Goal: Communication & Community: Answer question/provide support

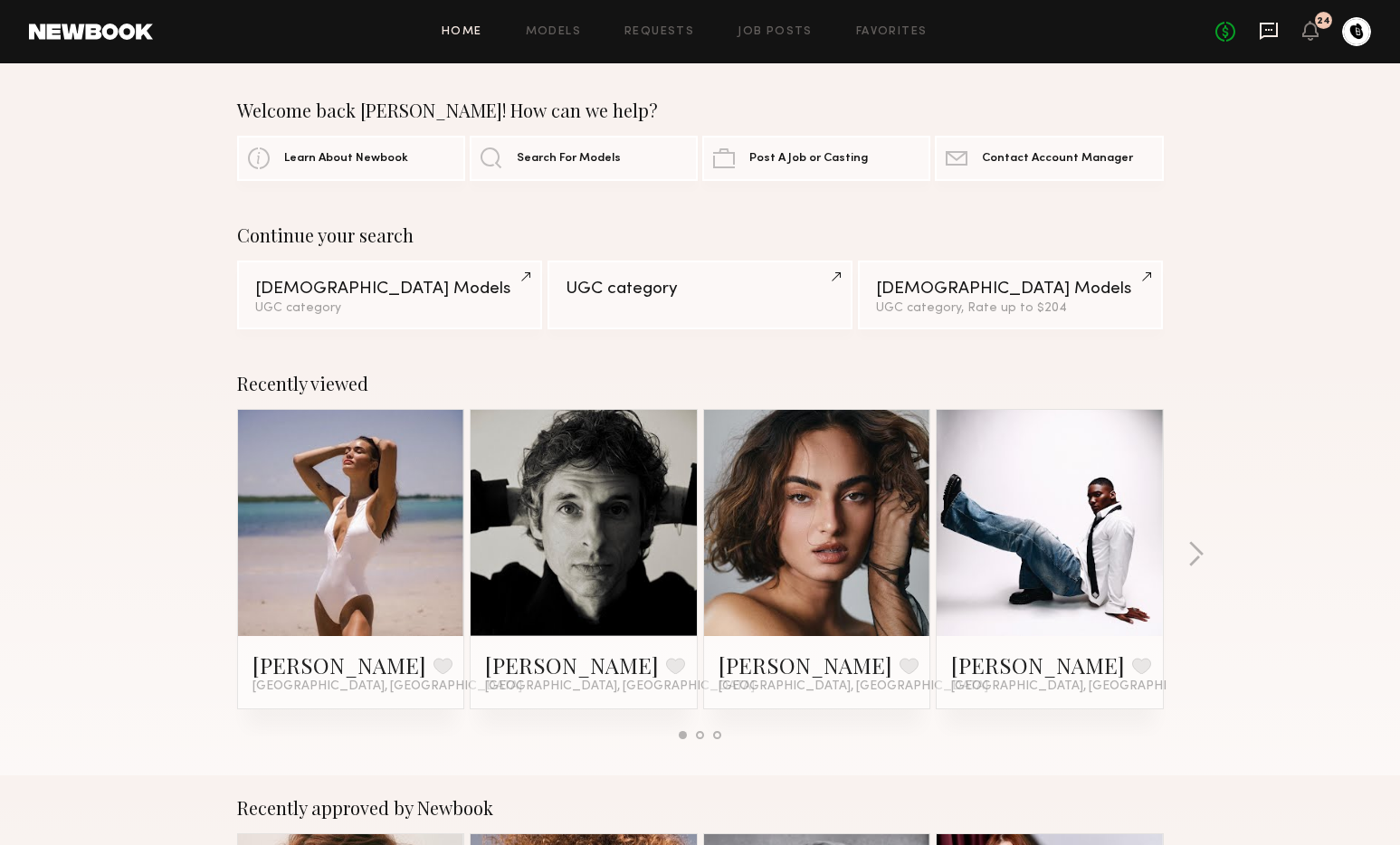
click at [1263, 36] on icon at bounding box center [1268, 31] width 18 height 17
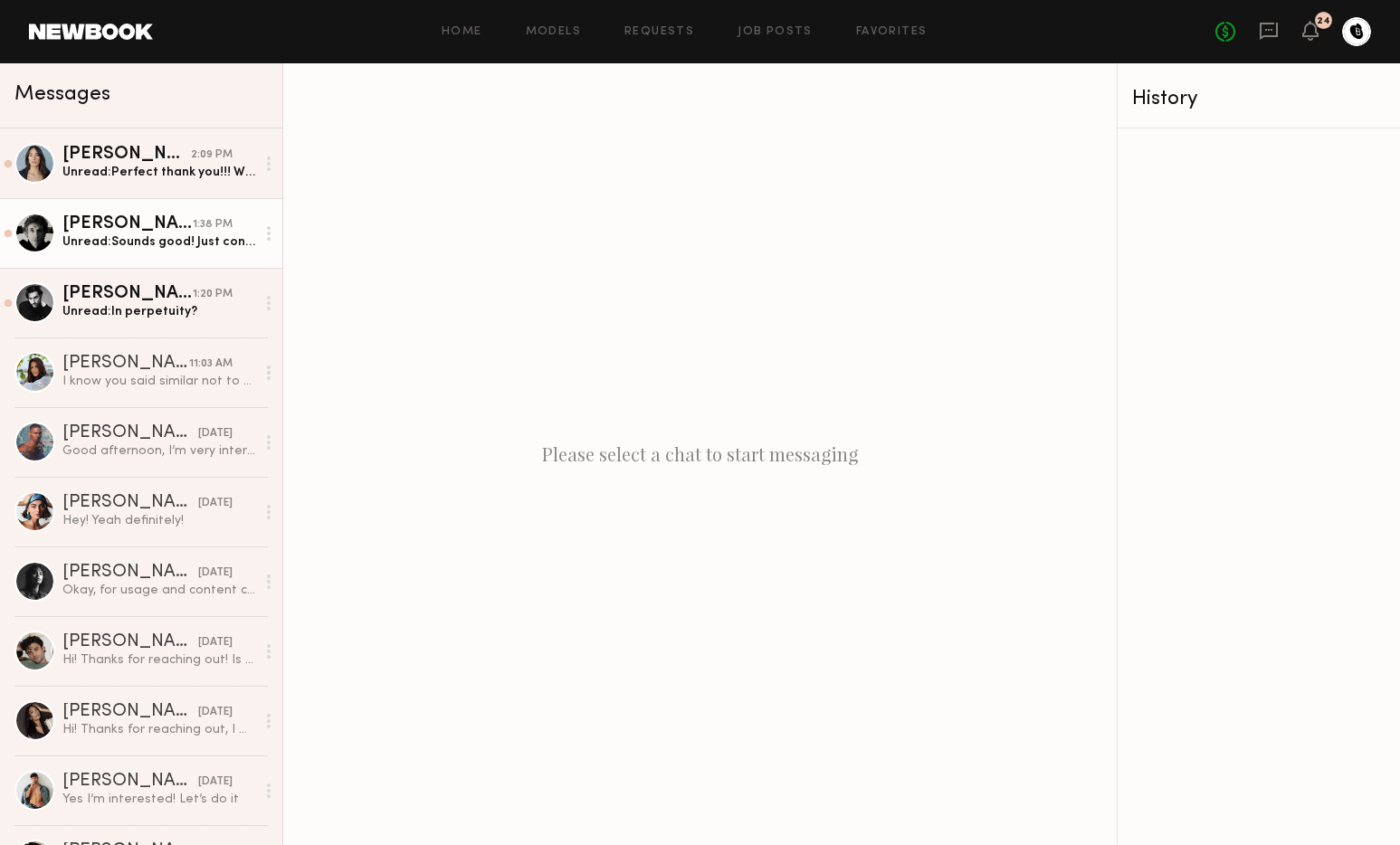
click at [116, 241] on div "Unread: Sounds good! Just confirmed! Thanks!" at bounding box center [159, 242] width 193 height 17
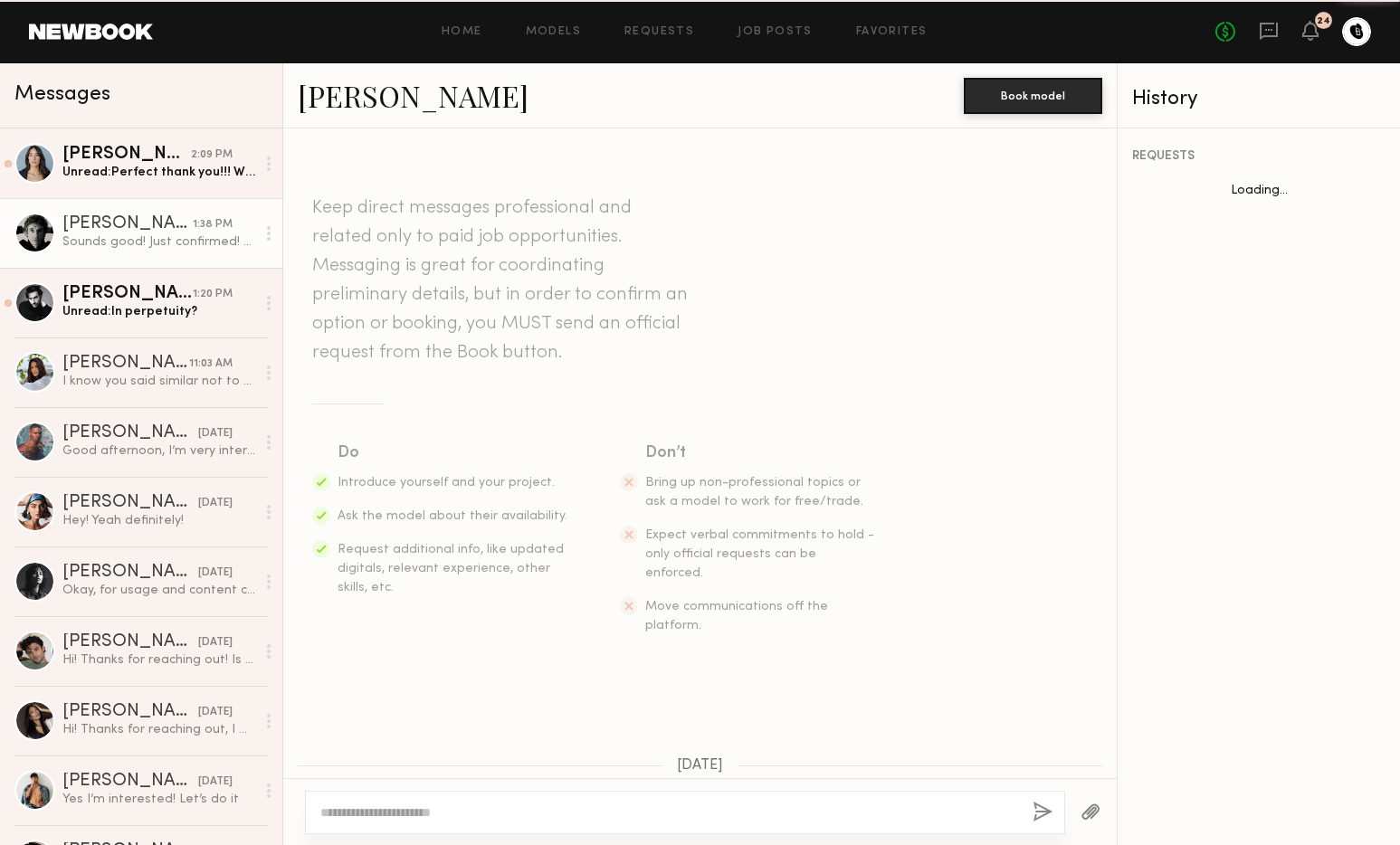
scroll to position [987, 0]
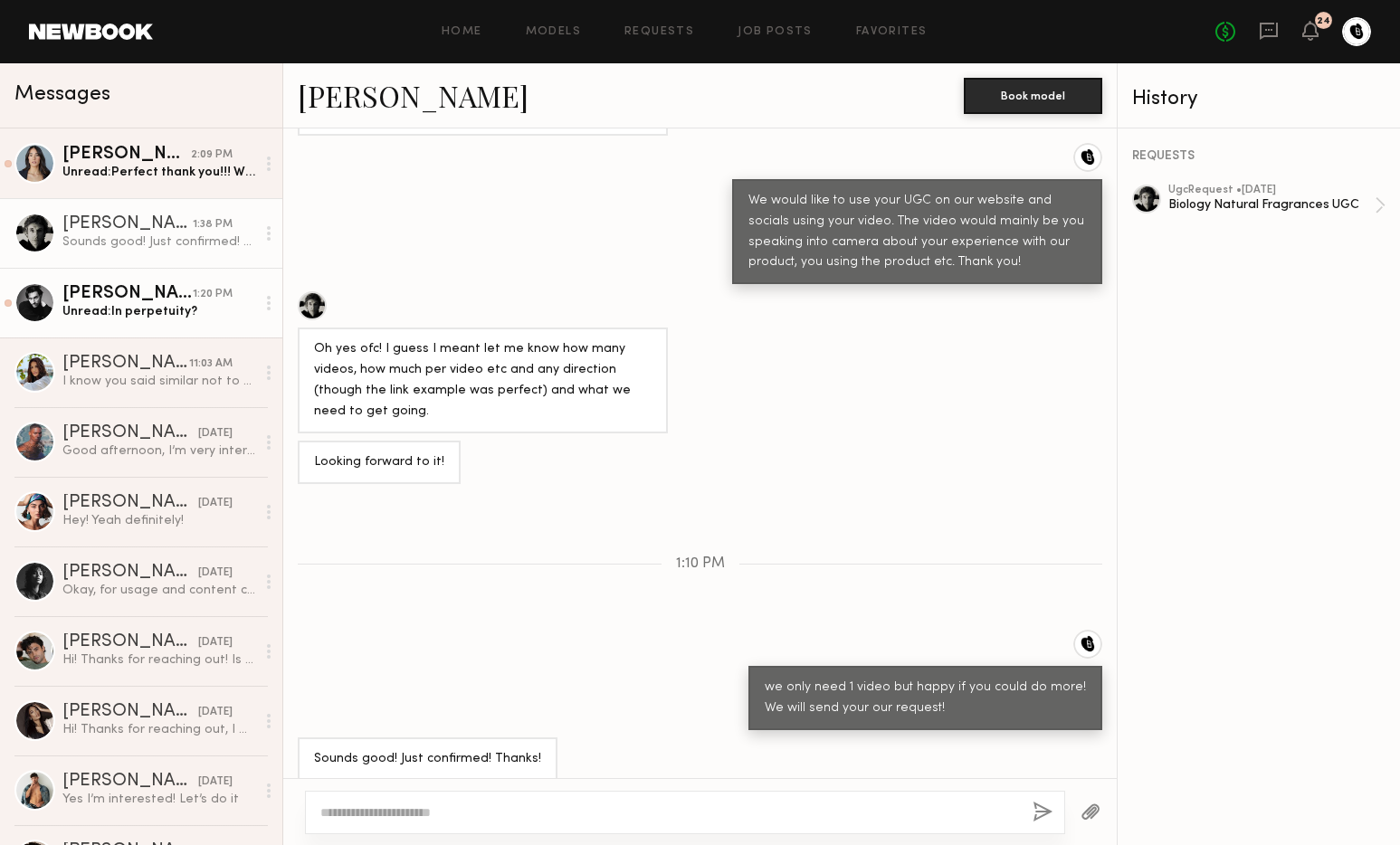
click at [125, 307] on div "Unread: In perpetuity?" at bounding box center [159, 311] width 193 height 17
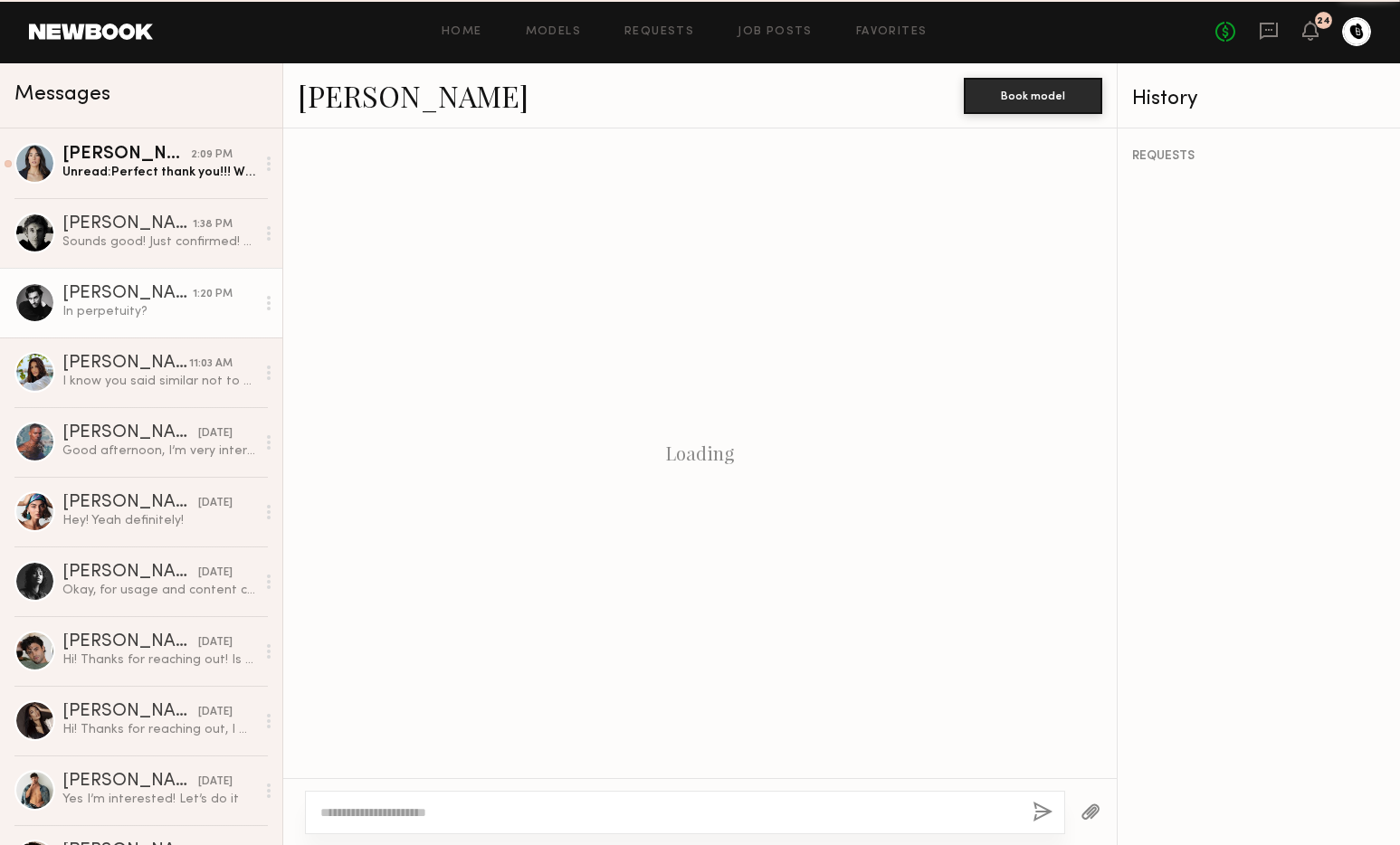
scroll to position [730, 0]
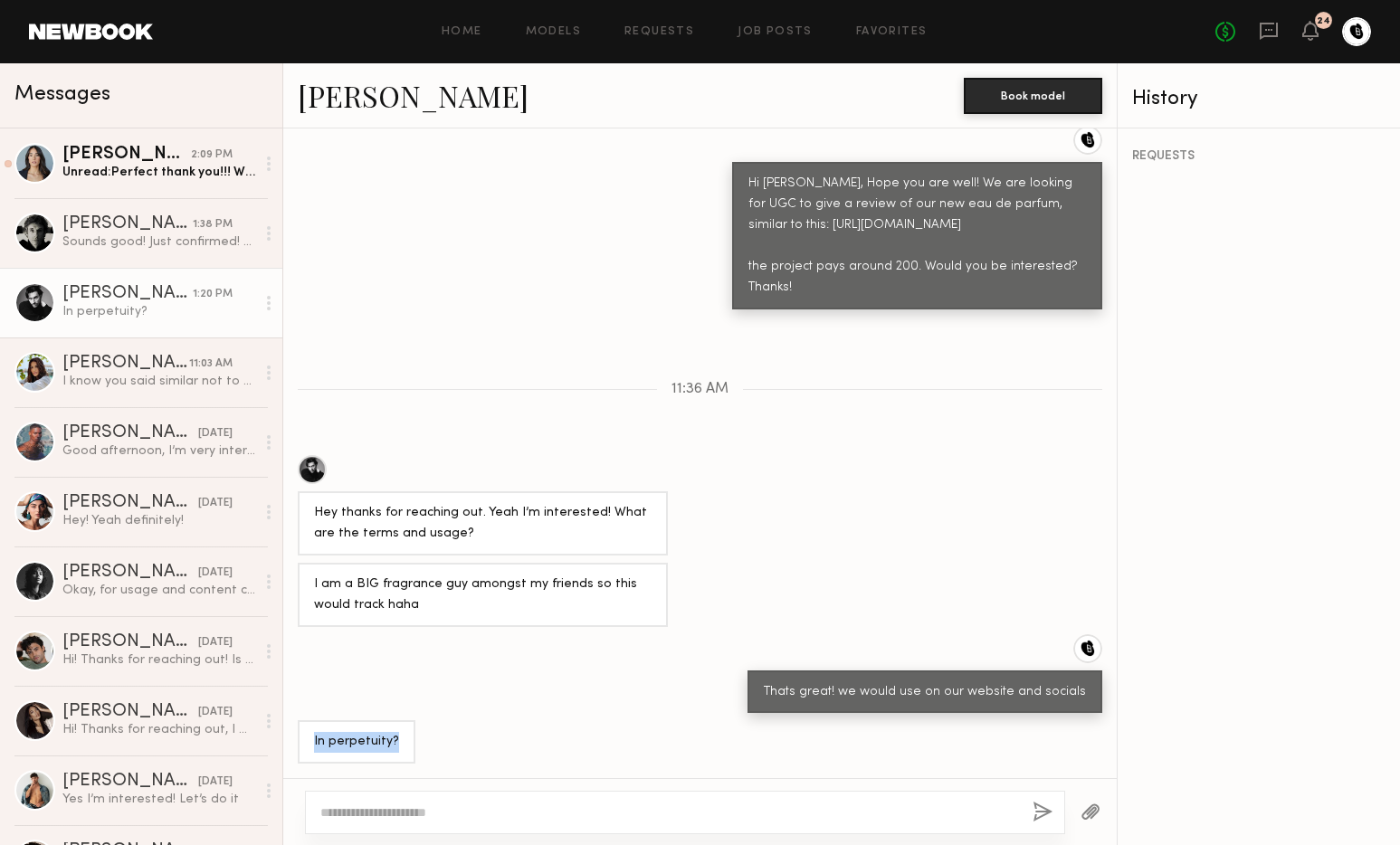
drag, startPoint x: 401, startPoint y: 741, endPoint x: 327, endPoint y: 737, distance: 74.1
click at [303, 740] on div "In perpetuity?" at bounding box center [356, 741] width 118 height 43
copy div "In perpetuity?"
click at [417, 797] on div at bounding box center [685, 812] width 760 height 43
click at [414, 806] on textarea at bounding box center [670, 811] width 698 height 18
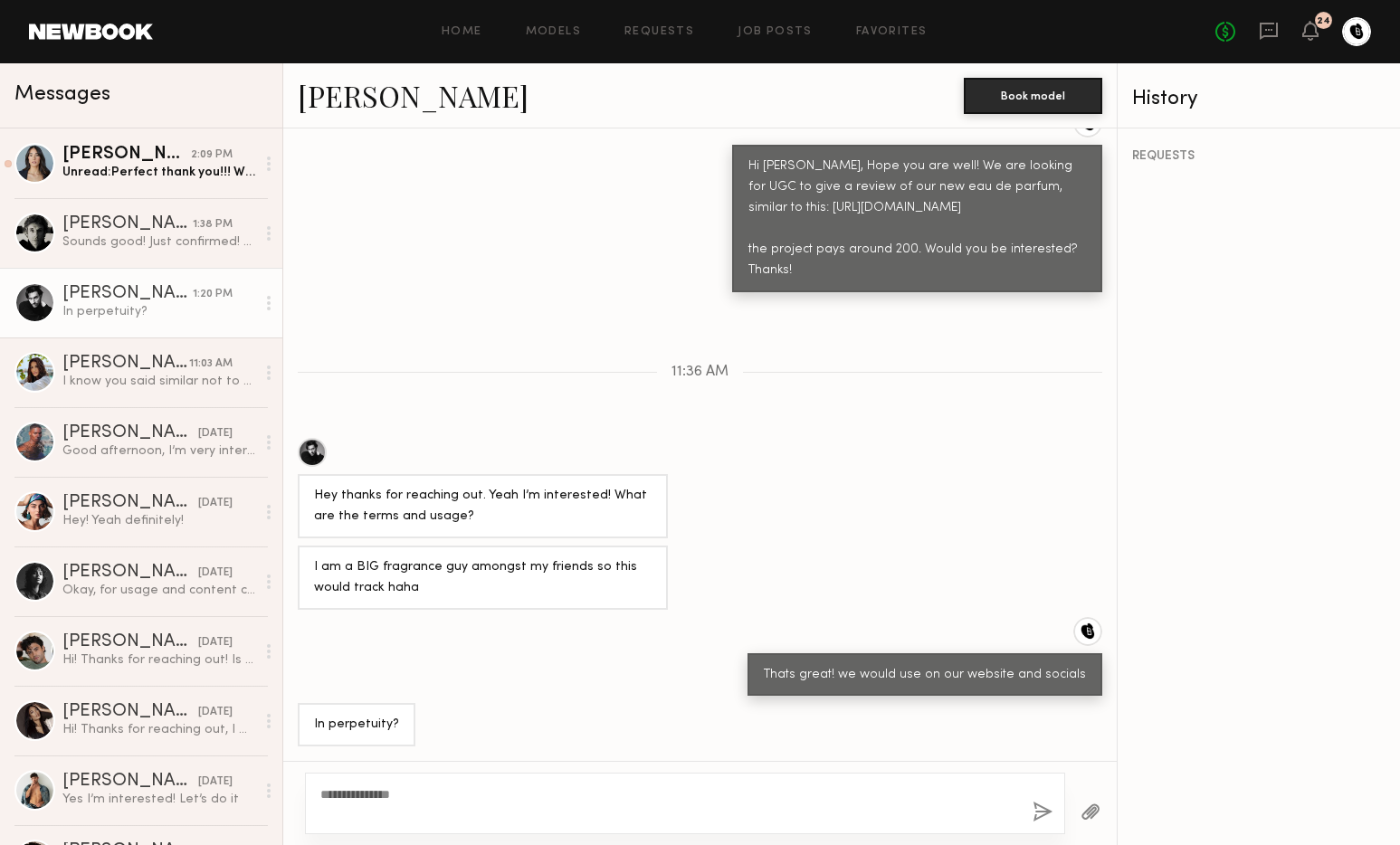
click at [311, 466] on div at bounding box center [311, 451] width 29 height 29
click at [469, 797] on textarea "**********" at bounding box center [670, 803] width 698 height 36
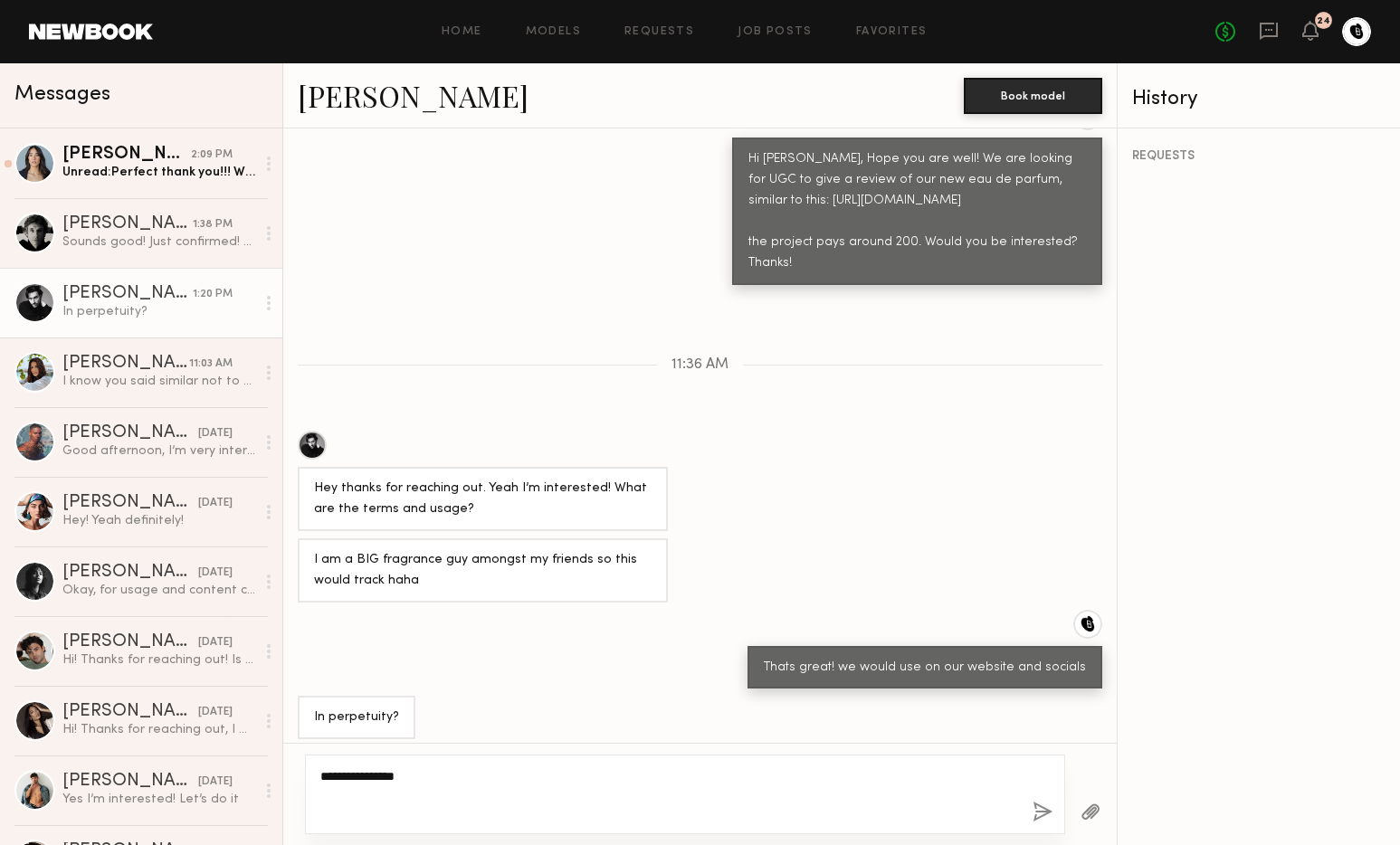
type textarea "**********"
click at [1033, 809] on button "button" at bounding box center [1042, 812] width 20 height 22
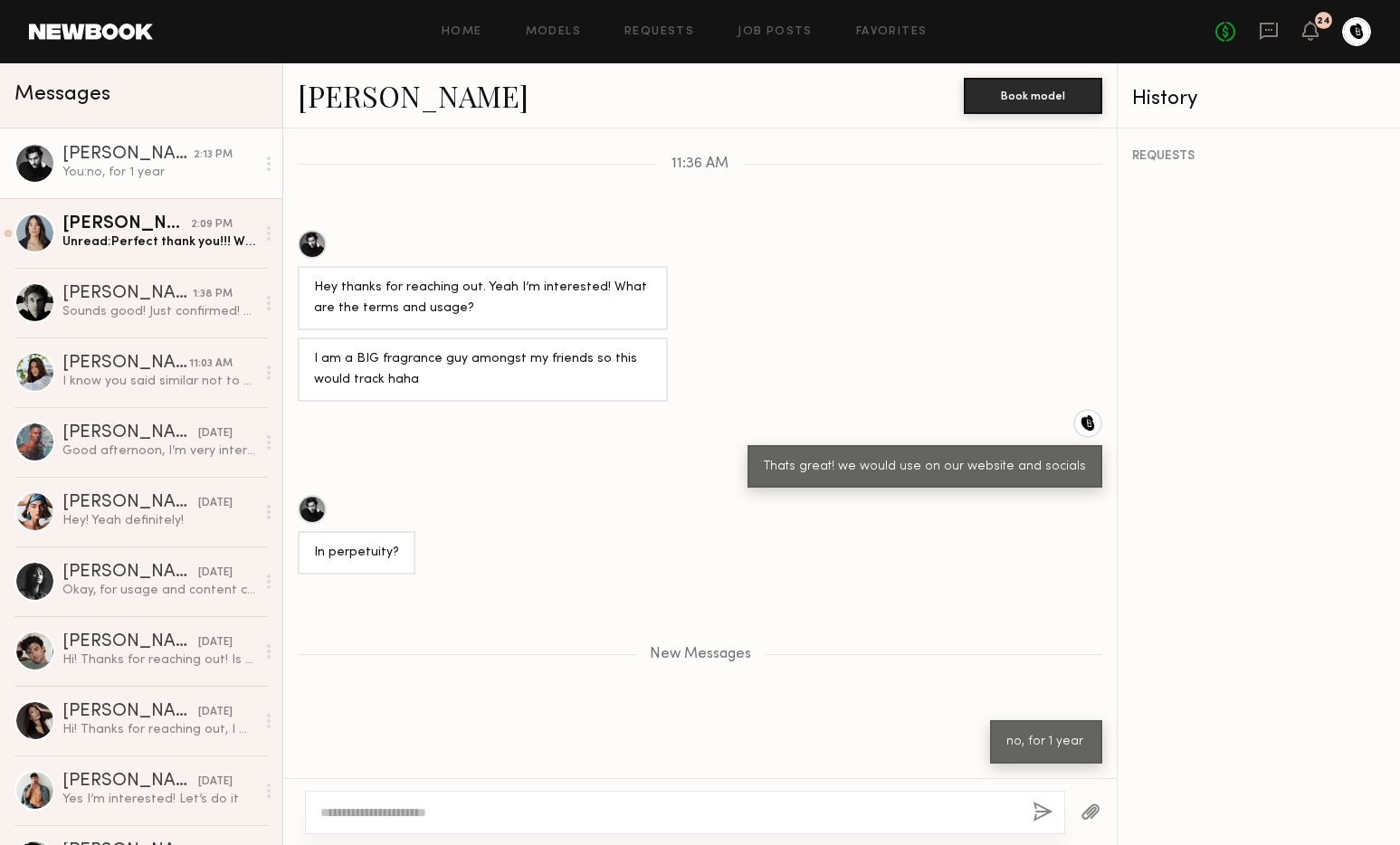
scroll to position [955, 0]
click at [183, 240] on div "Unread: Perfect thank you!!! What’s delivery time?" at bounding box center [159, 242] width 193 height 17
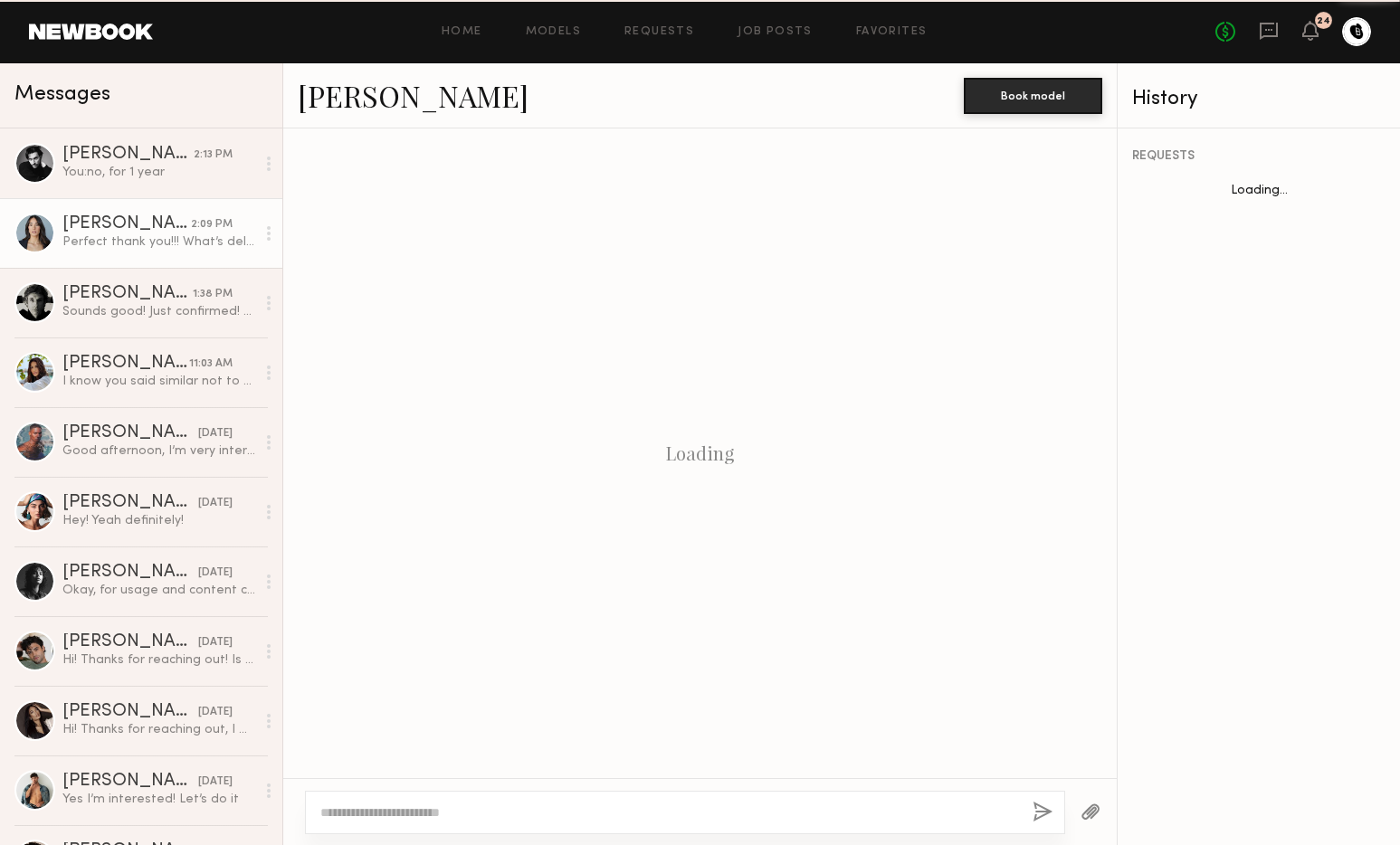
scroll to position [1535, 0]
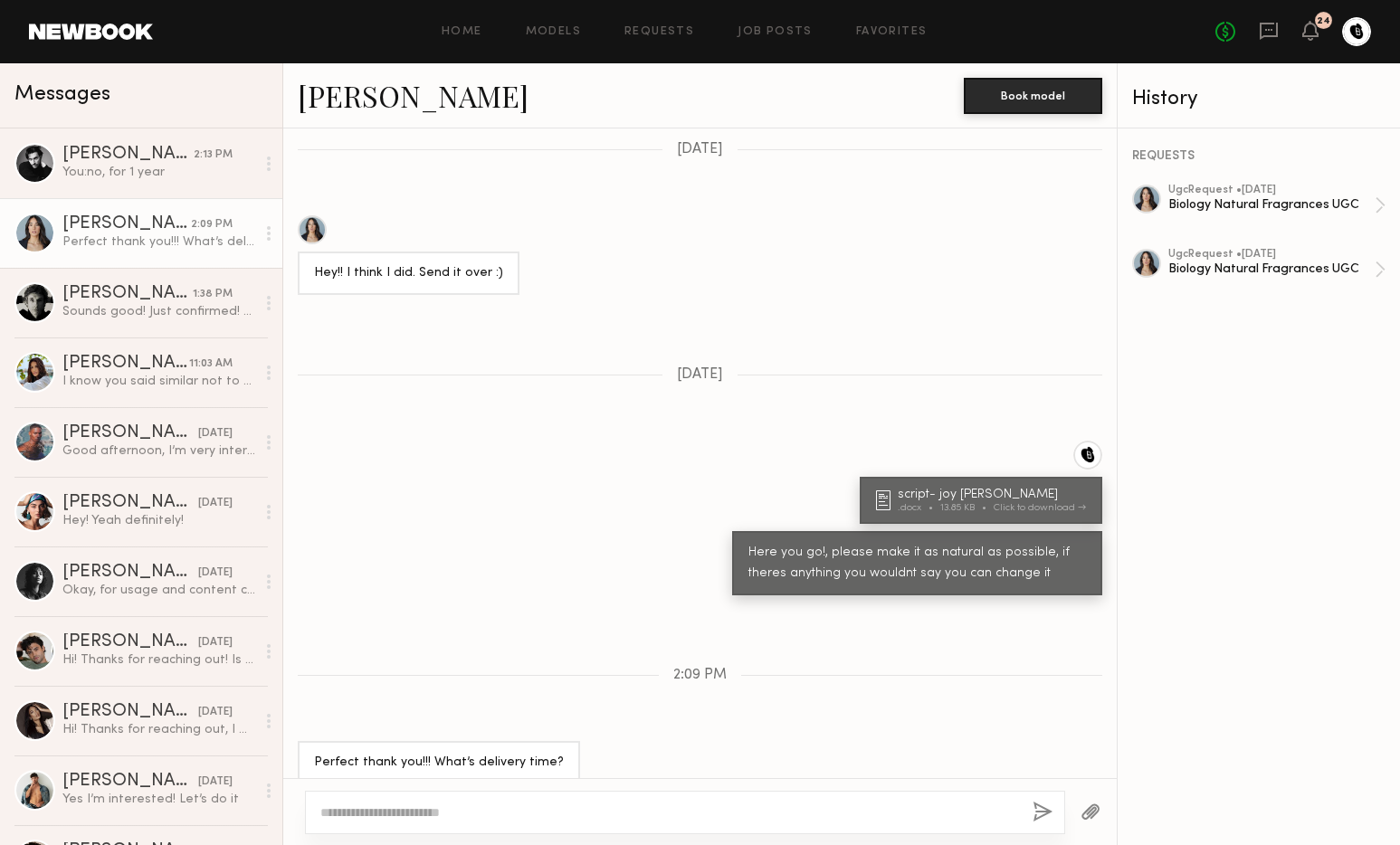
click at [541, 808] on textarea at bounding box center [670, 811] width 698 height 18
click at [543, 803] on textarea at bounding box center [670, 811] width 698 height 18
type textarea "**********"
click at [1045, 807] on button "button" at bounding box center [1042, 812] width 20 height 22
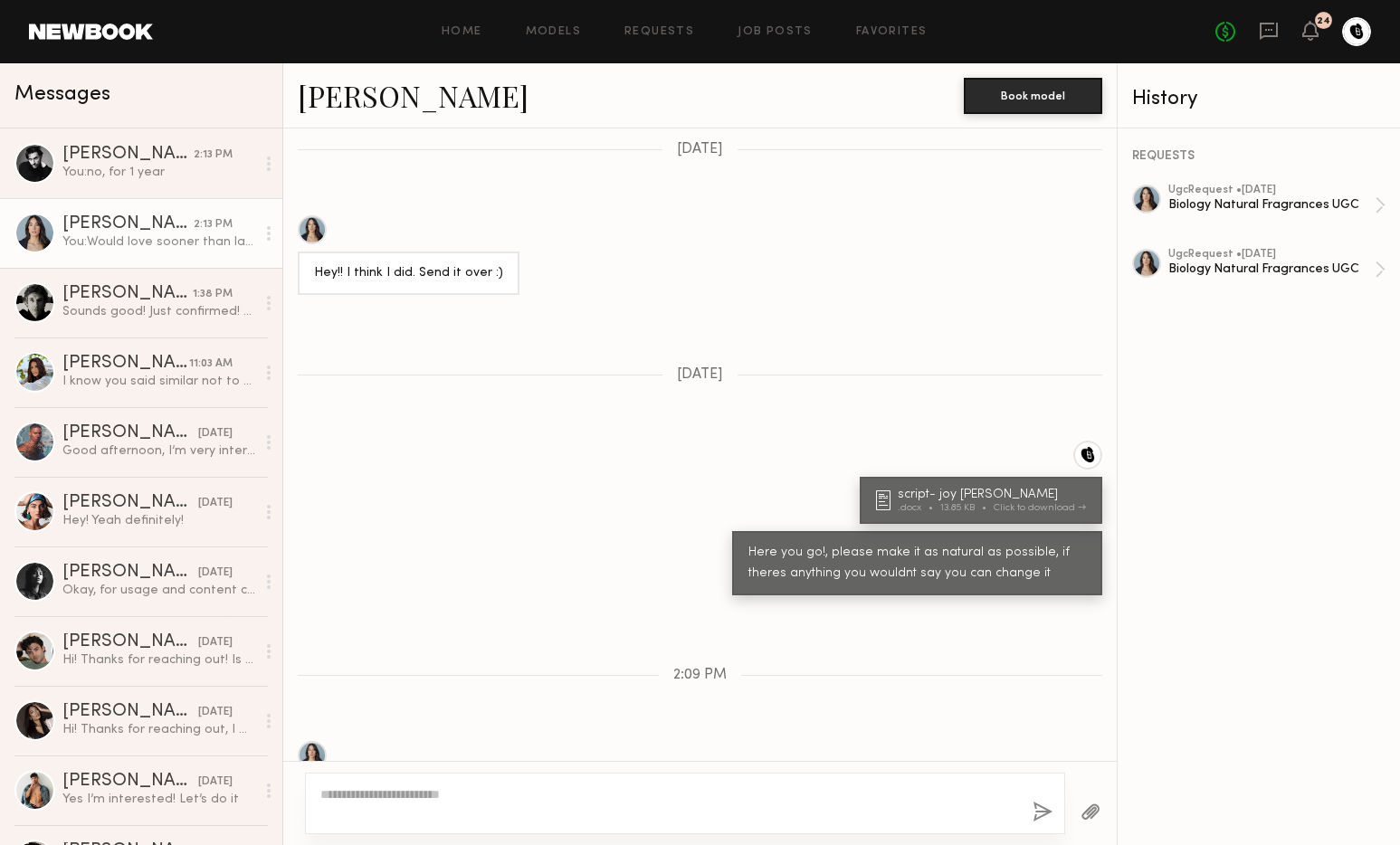
scroll to position [1781, 0]
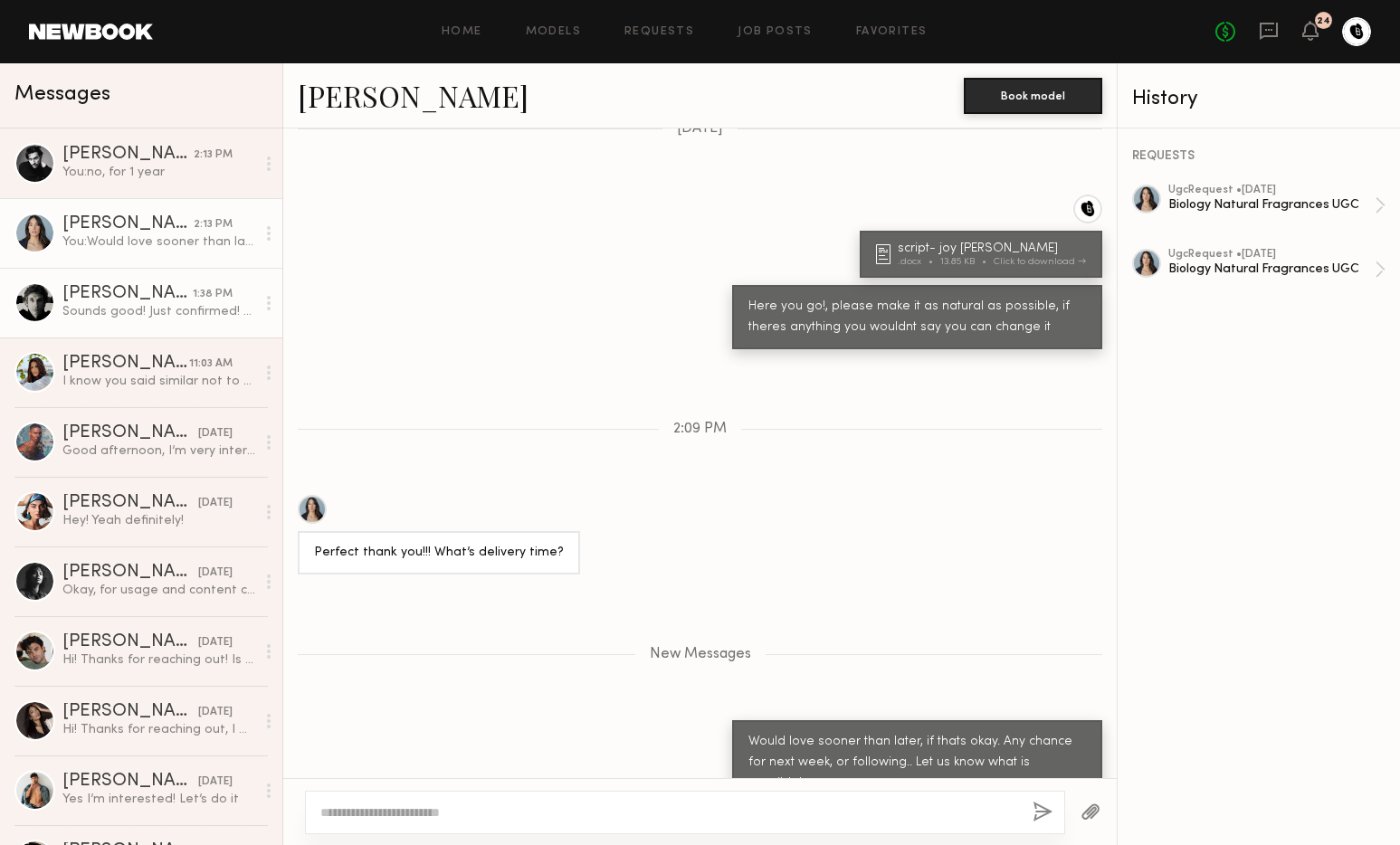
click at [155, 304] on div "Sounds good! Just confirmed! Thanks!" at bounding box center [159, 311] width 193 height 17
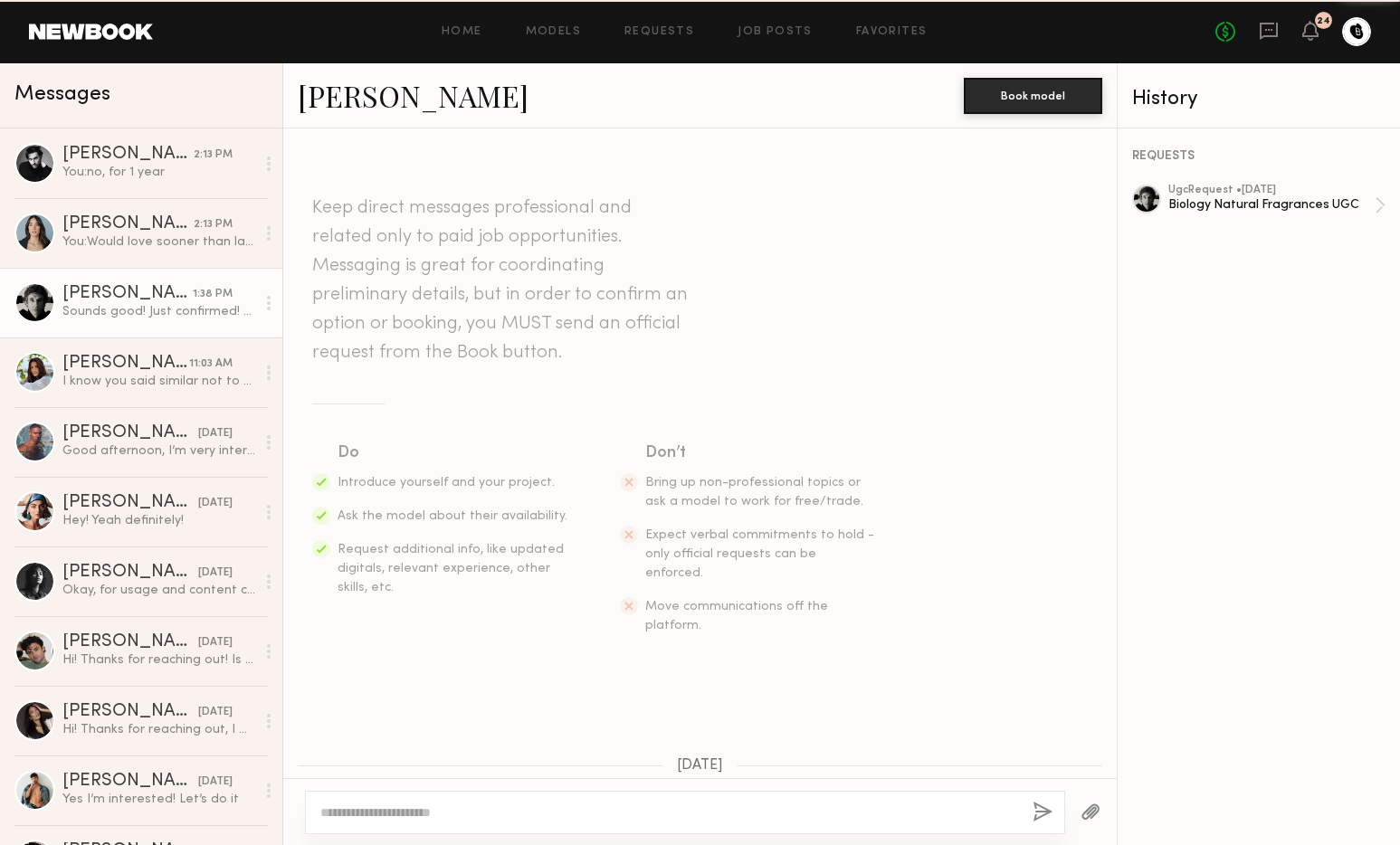
scroll to position [987, 0]
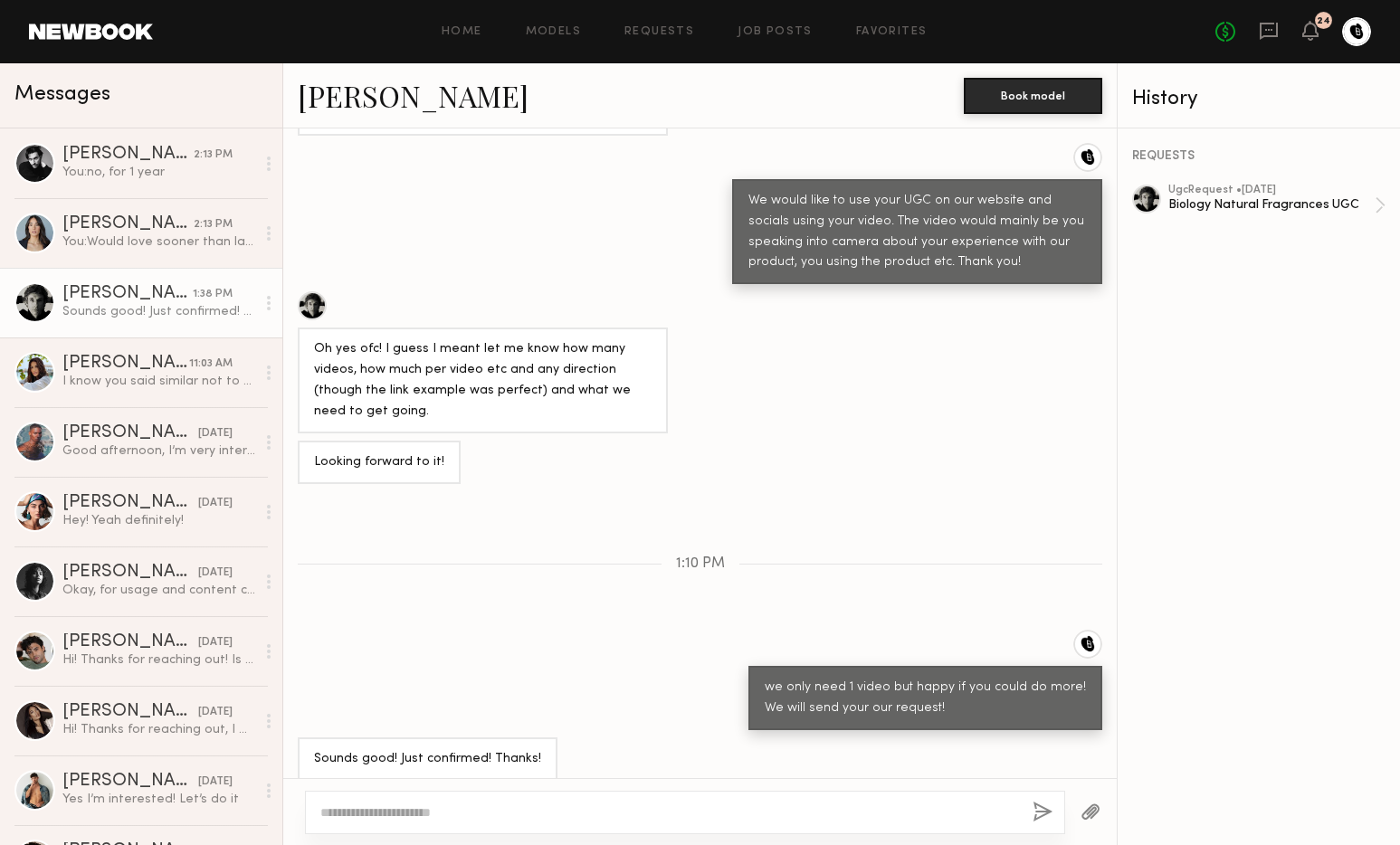
click at [675, 50] on header "Home Models Requests Job Posts Favorites Sign Out No fees up to $5,000 24" at bounding box center [700, 32] width 1400 height 64
click at [656, 33] on link "Requests" at bounding box center [659, 32] width 70 height 12
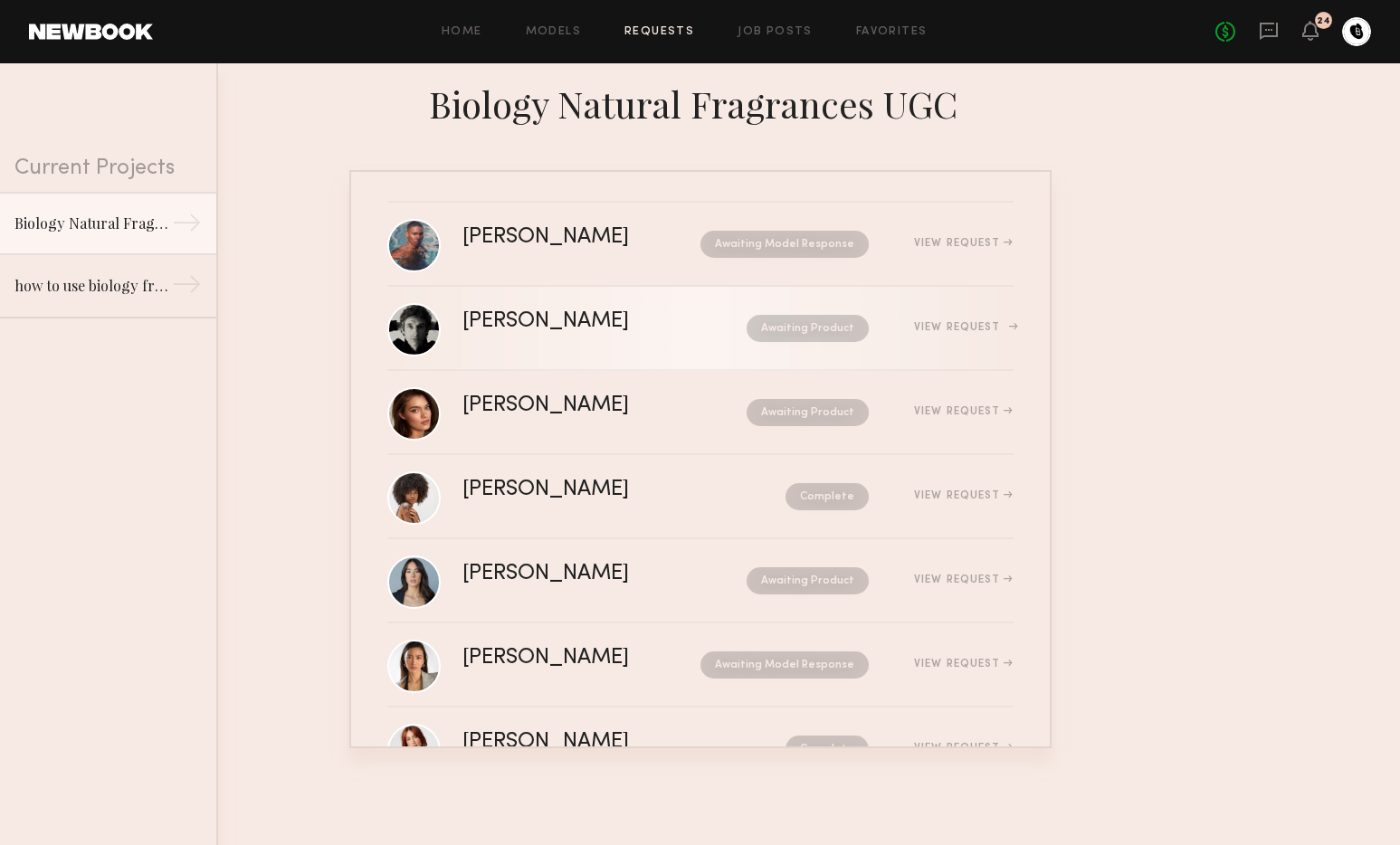
click at [687, 319] on div "Awaiting Product" at bounding box center [778, 328] width 181 height 27
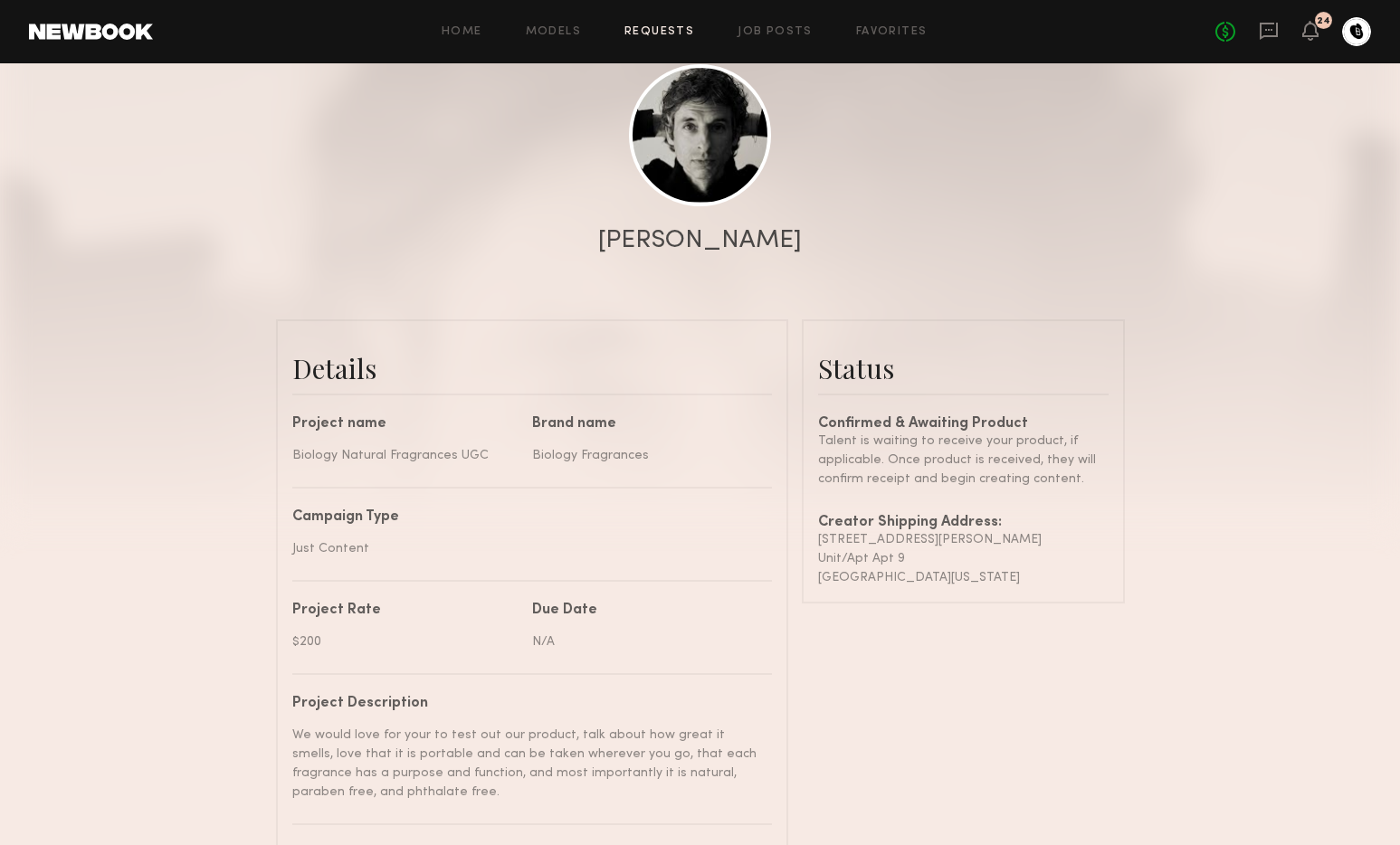
scroll to position [198, 0]
drag, startPoint x: 904, startPoint y: 567, endPoint x: 813, endPoint y: 533, distance: 97.1
click at [812, 534] on common-border "Status Confirmed & Awaiting Product Talent is waiting to receive your product, …" at bounding box center [962, 461] width 323 height 284
copy div "1630 Lyman Pl Unit/Apt Apt 9 Los Angeles , California 90027"
drag, startPoint x: 740, startPoint y: 240, endPoint x: 656, endPoint y: 239, distance: 84.0
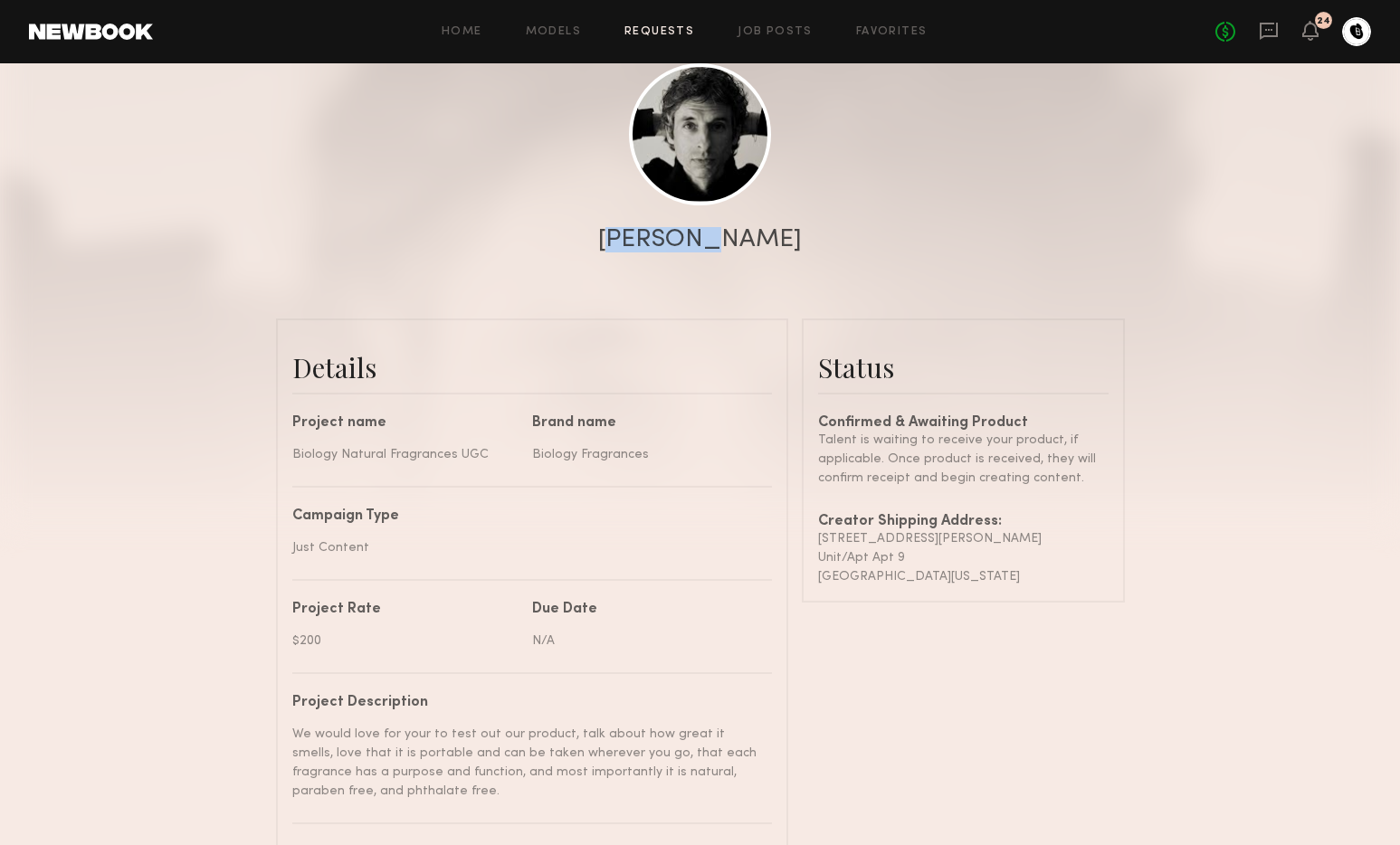
click at [656, 239] on div "Joël G." at bounding box center [700, 239] width 1400 height 25
copy div "Joël G."
click at [907, 124] on div at bounding box center [700, 164] width 1400 height 723
click at [1266, 32] on icon at bounding box center [1268, 30] width 20 height 20
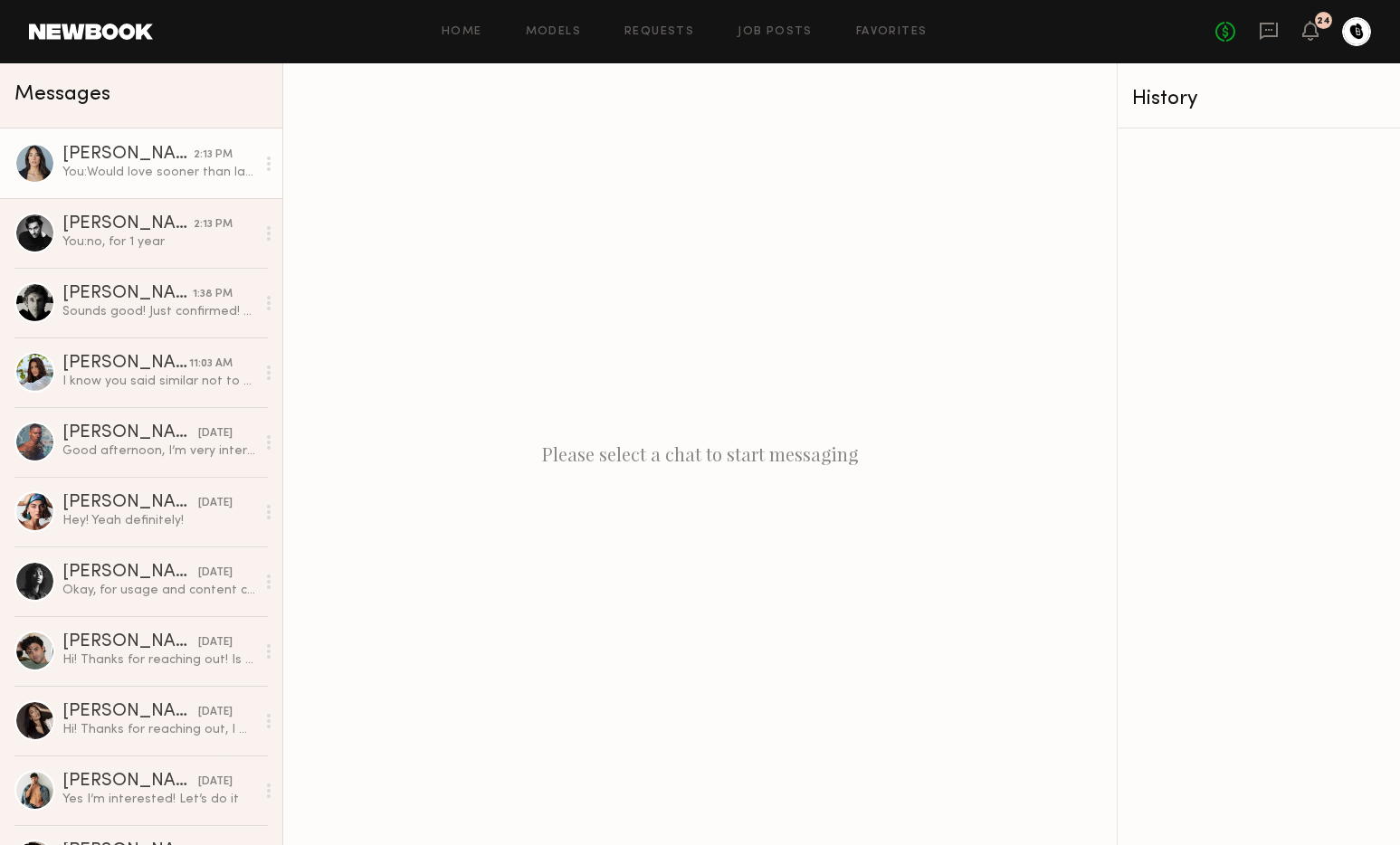
click at [94, 155] on div "Ariana A." at bounding box center [128, 154] width 131 height 18
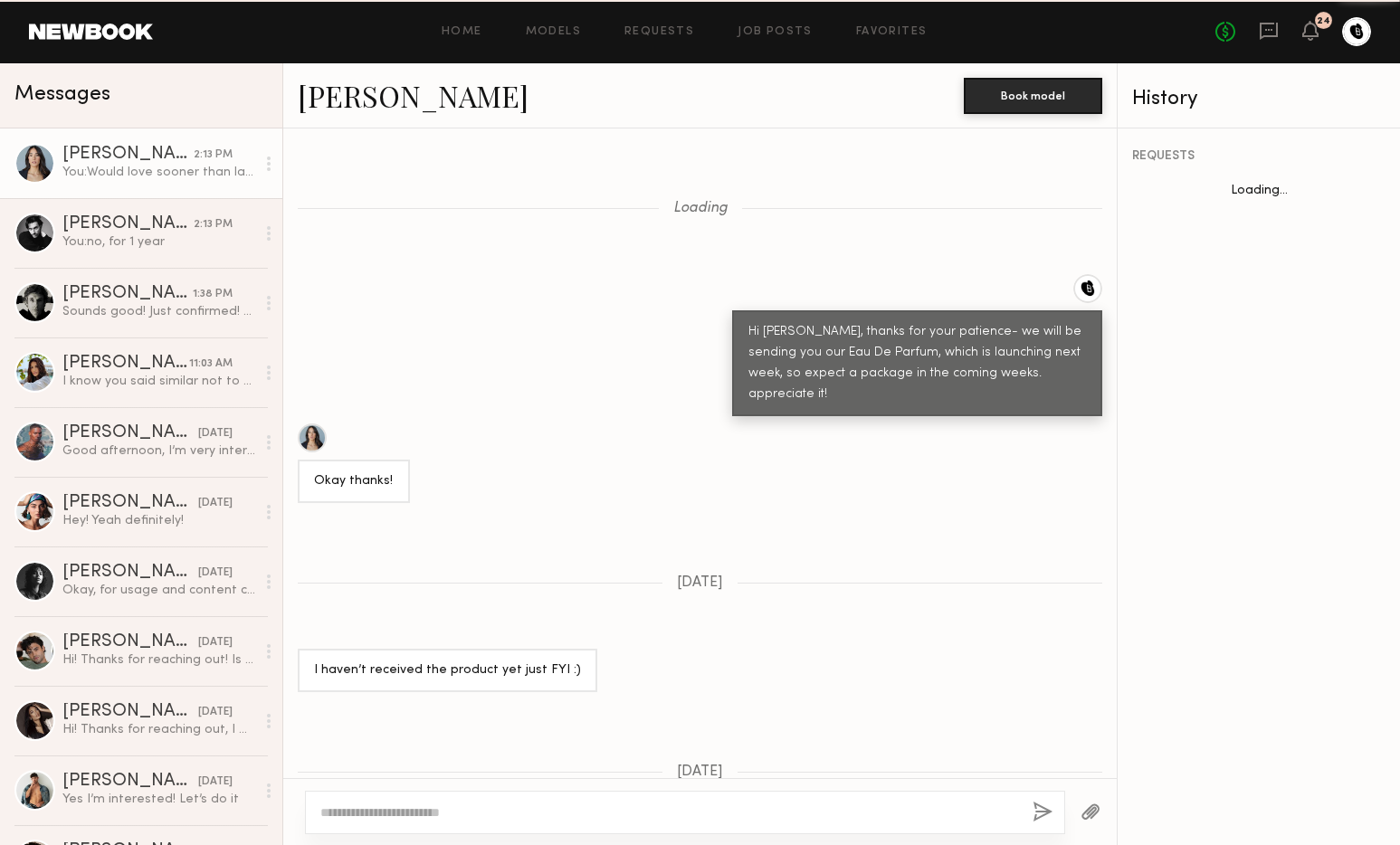
scroll to position [1642, 0]
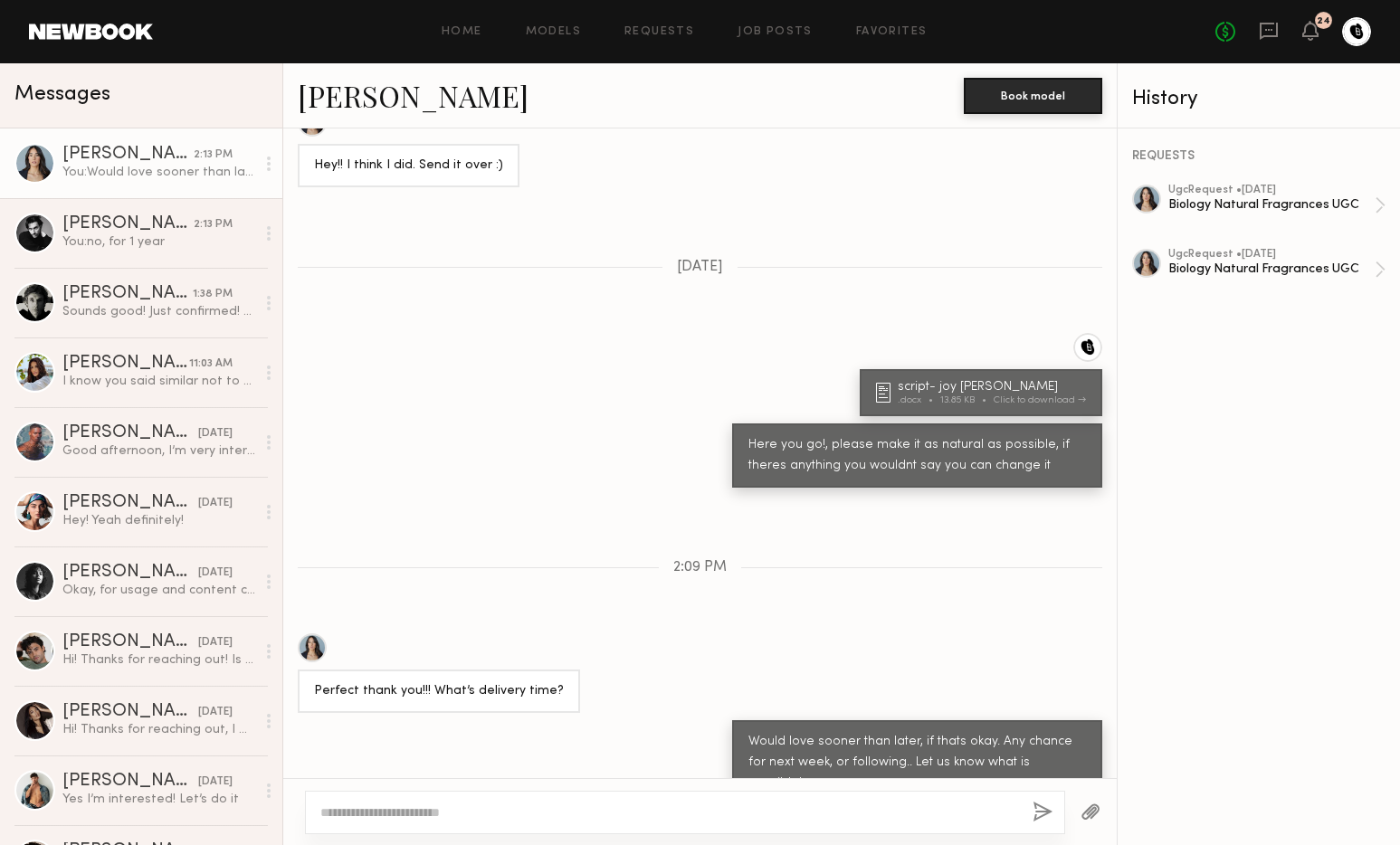
drag, startPoint x: 725, startPoint y: 813, endPoint x: 736, endPoint y: 803, distance: 14.9
click at [729, 810] on textarea at bounding box center [670, 811] width 698 height 18
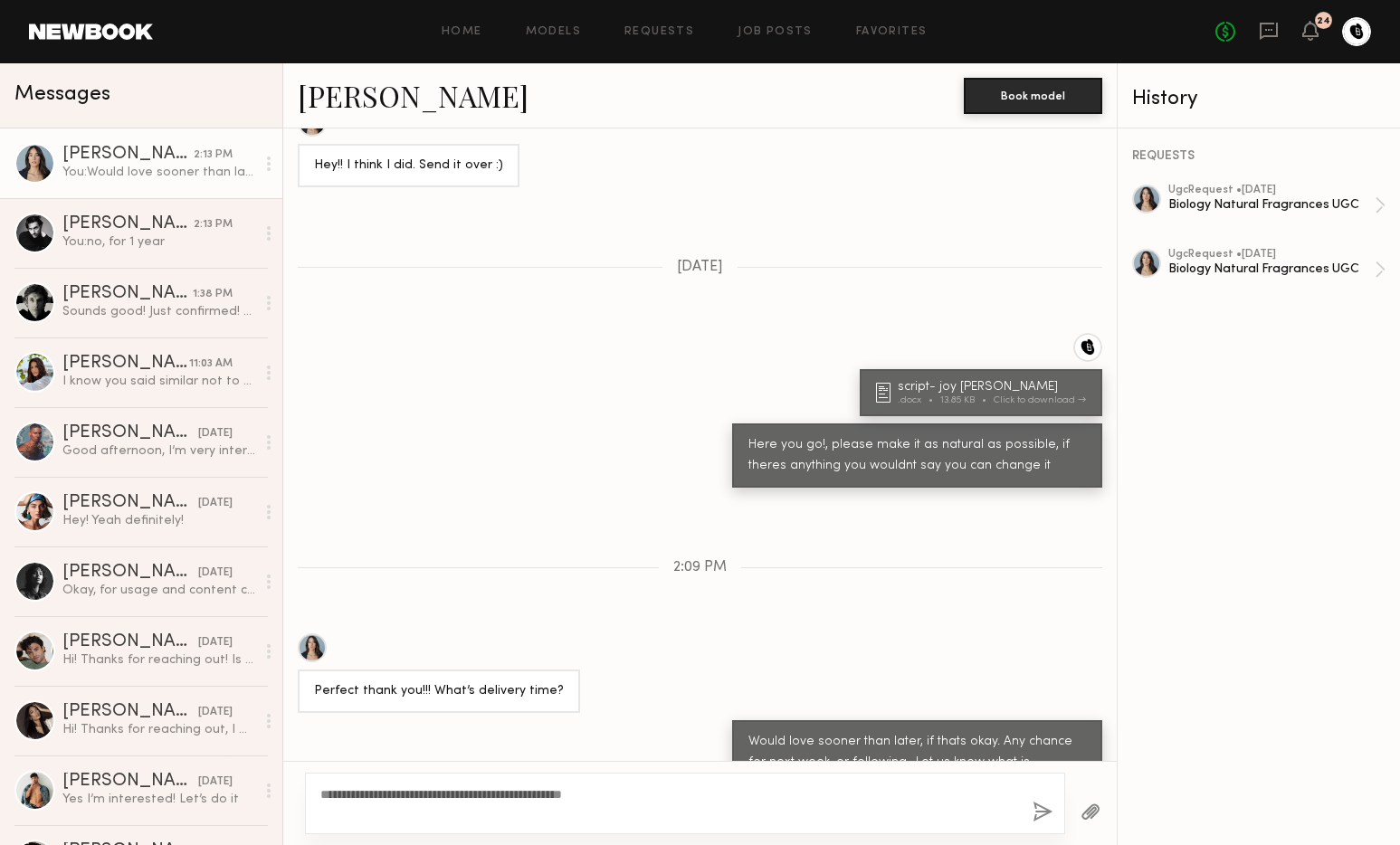
type textarea "**********"
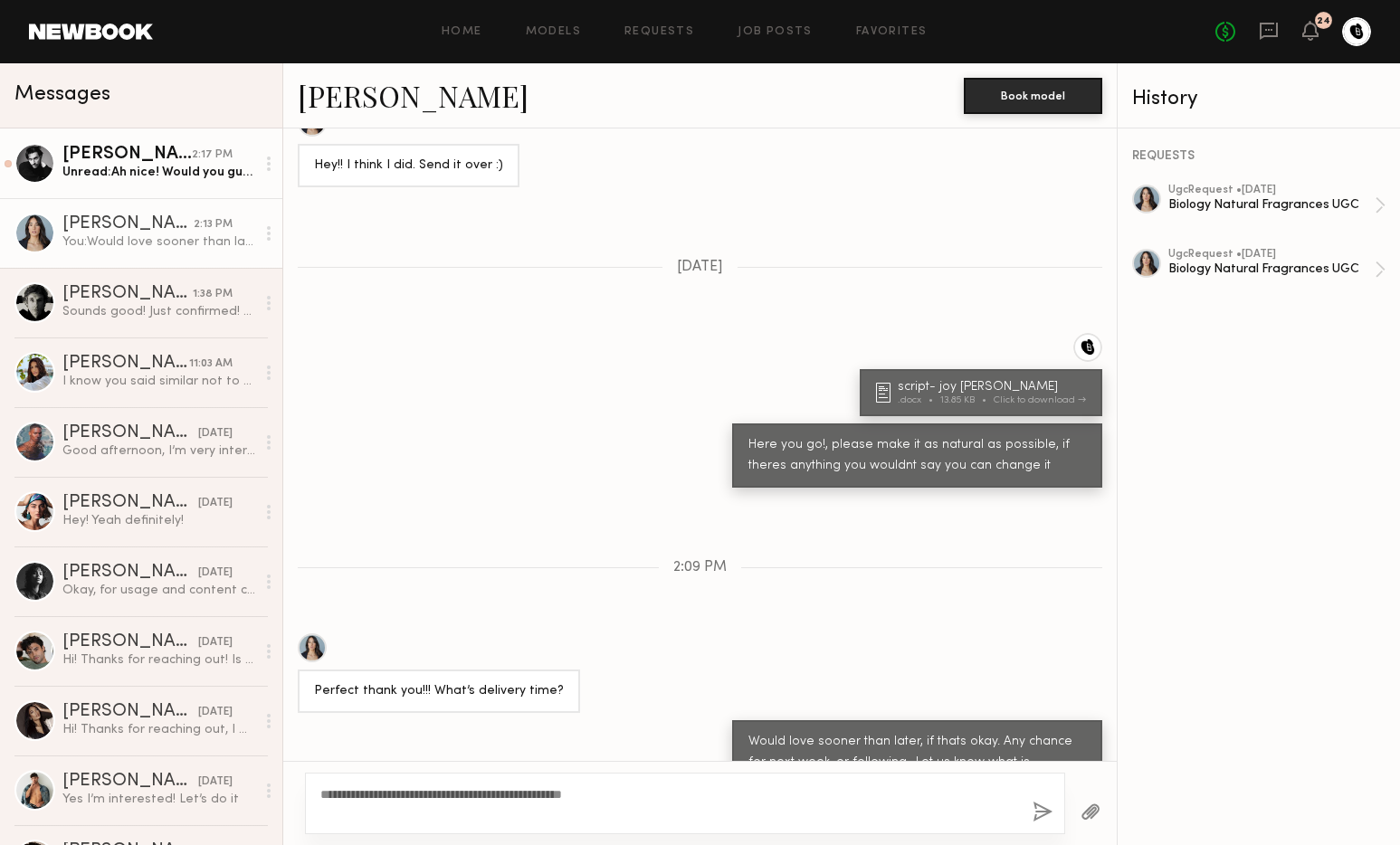
click at [104, 161] on div "Sam M." at bounding box center [127, 154] width 129 height 18
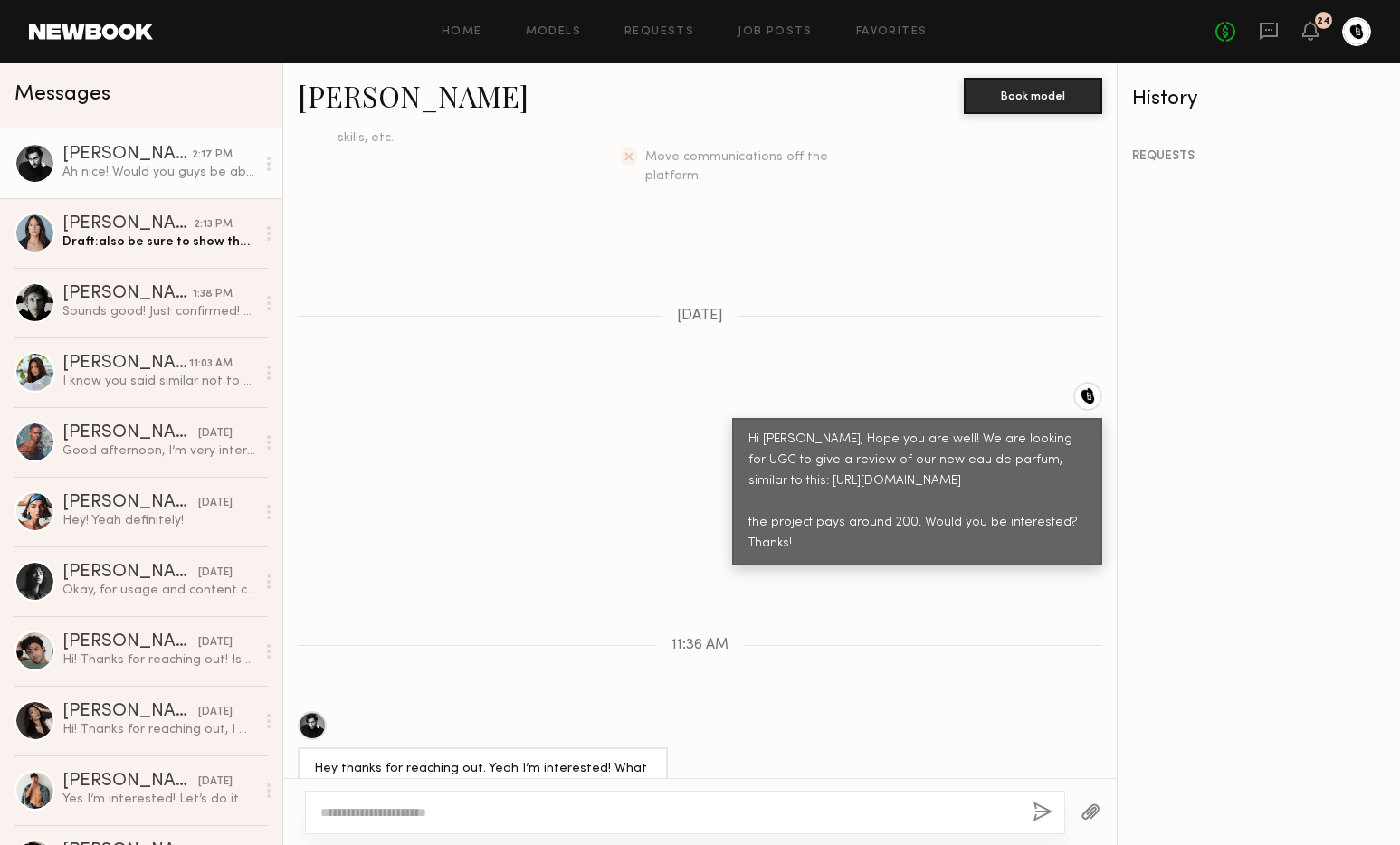
scroll to position [406, 0]
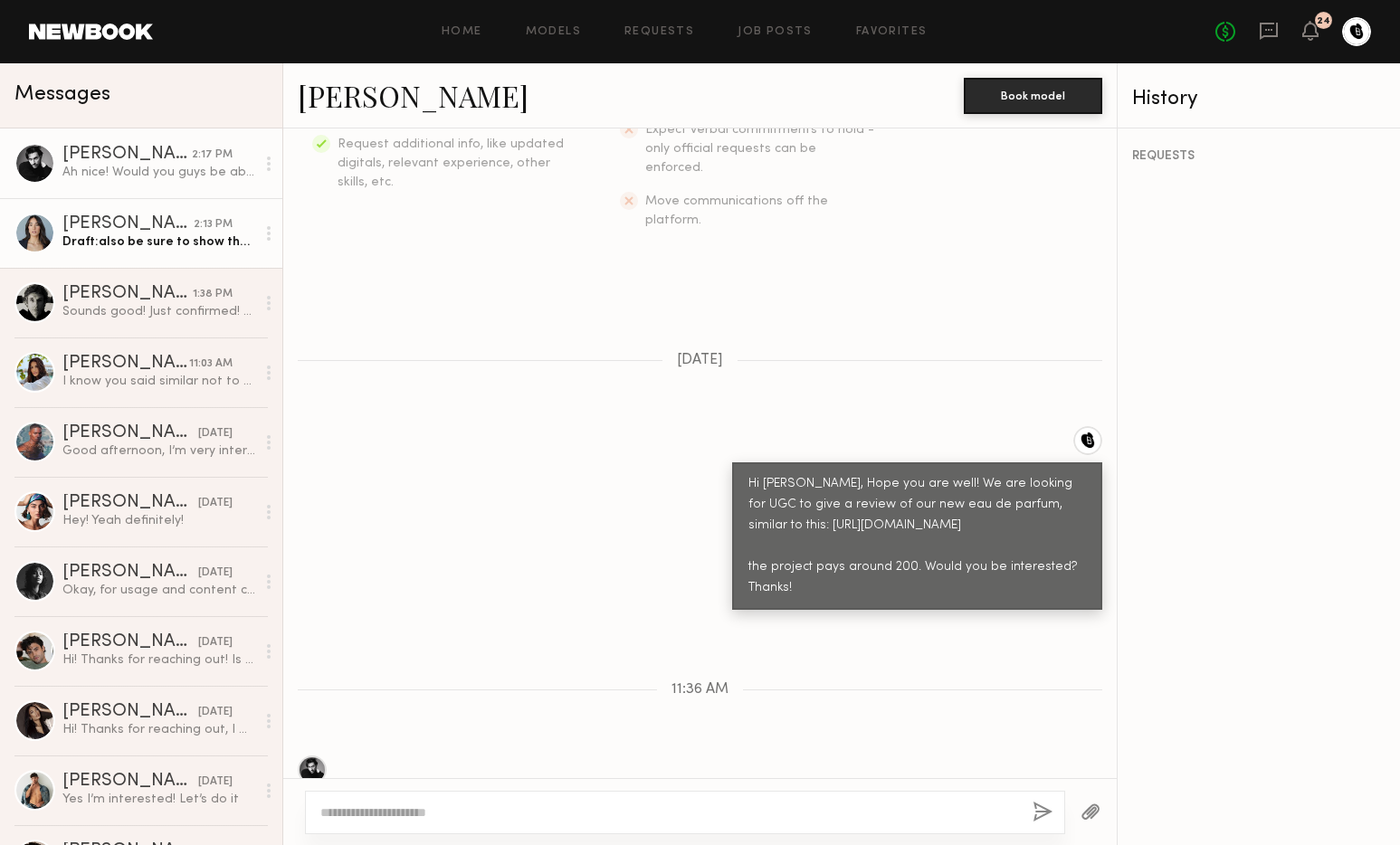
click at [178, 243] on div "Draft: also be sure to show the box in the video, thank you" at bounding box center [159, 242] width 193 height 17
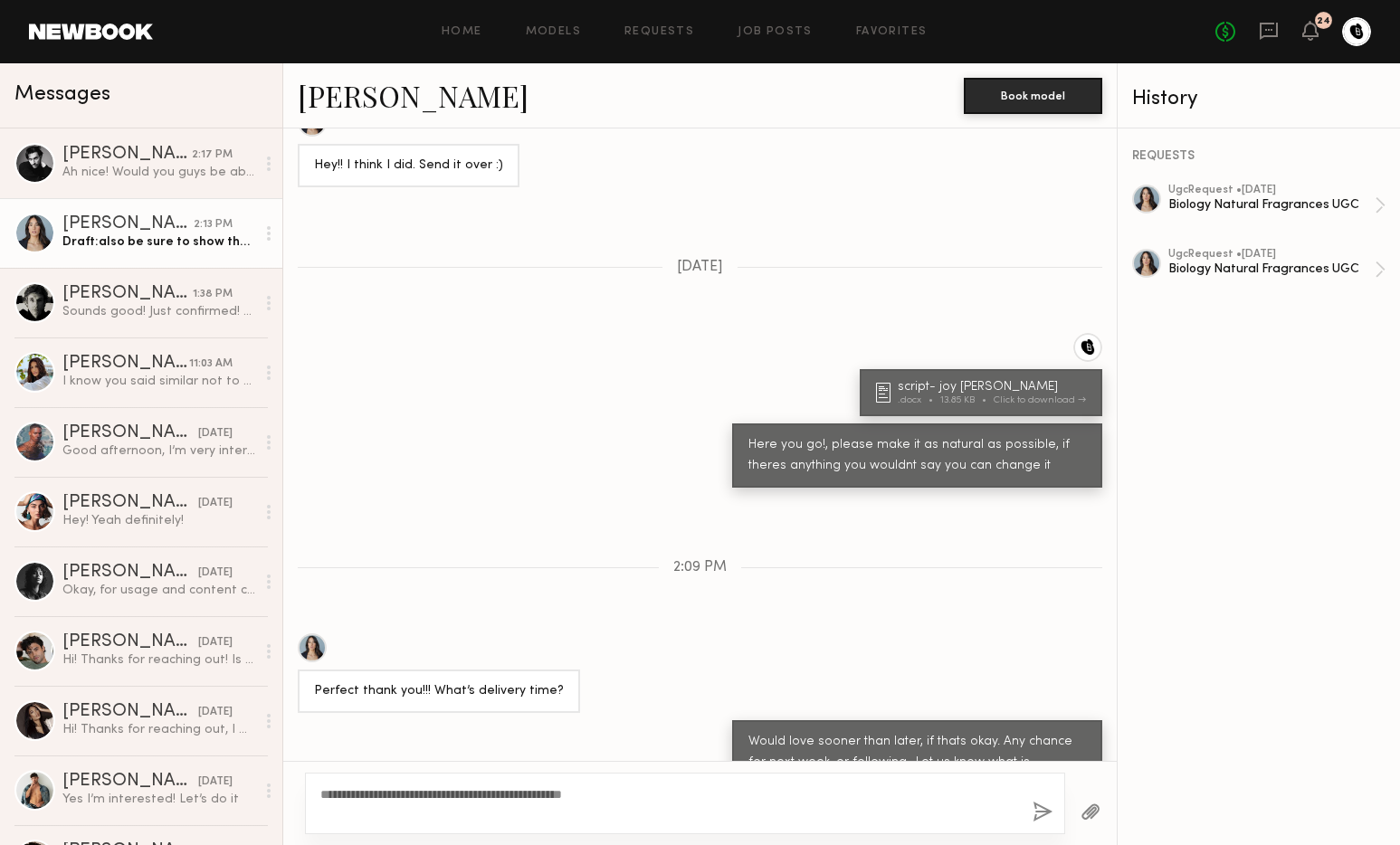
scroll to position [1660, 0]
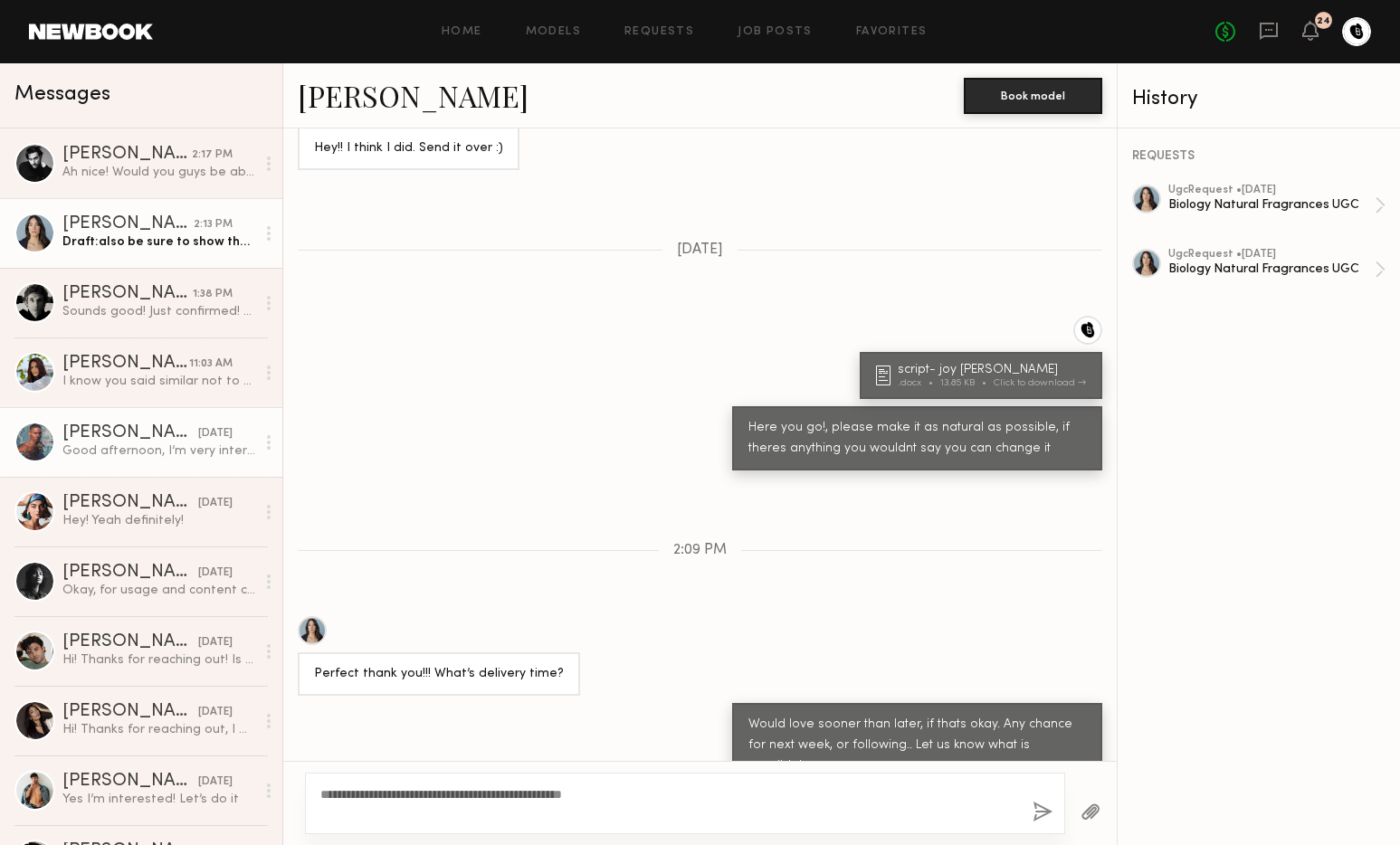
click at [145, 435] on div "Kyle G." at bounding box center [130, 433] width 136 height 18
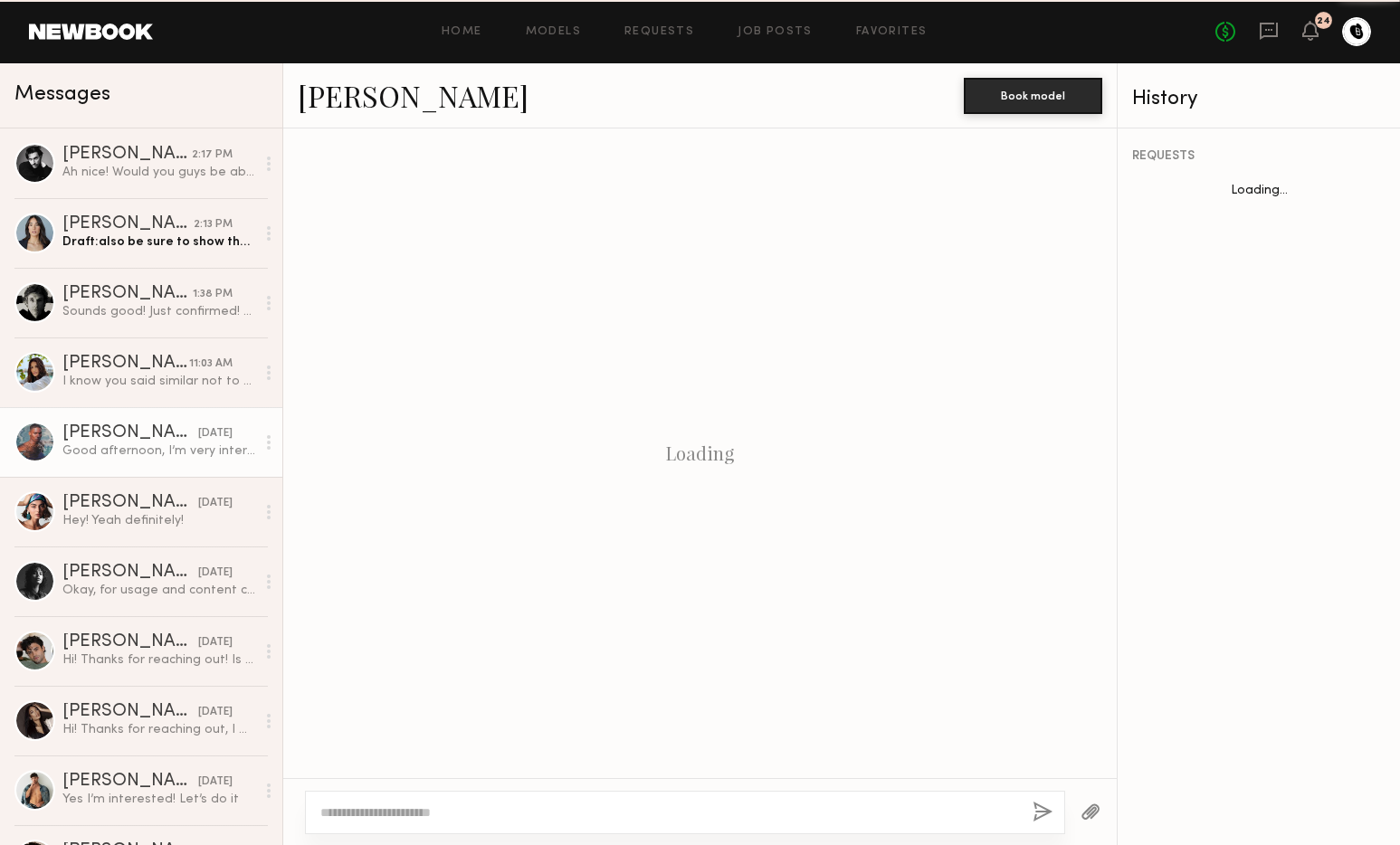
scroll to position [388, 0]
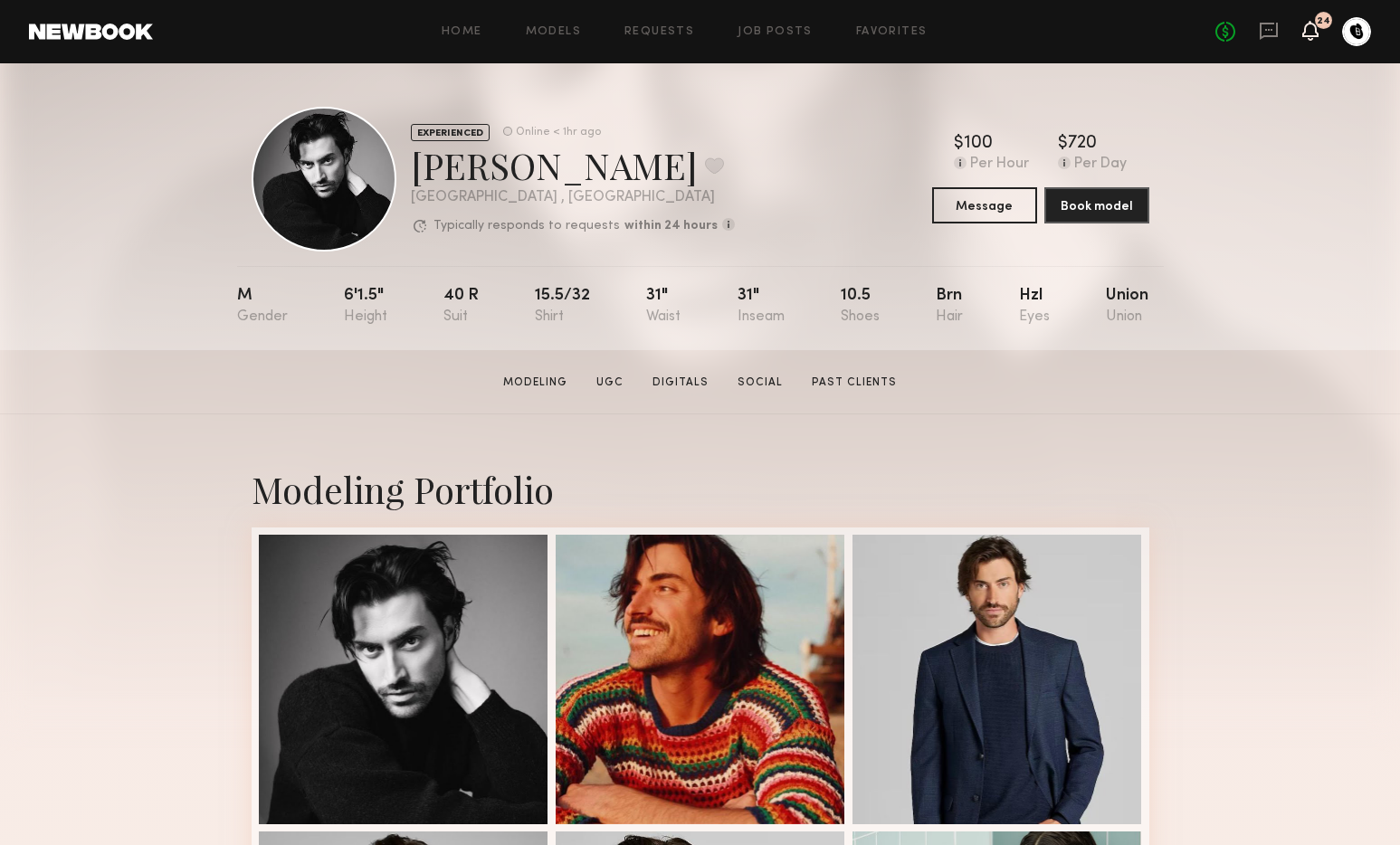
click at [1311, 36] on icon at bounding box center [1309, 30] width 14 height 13
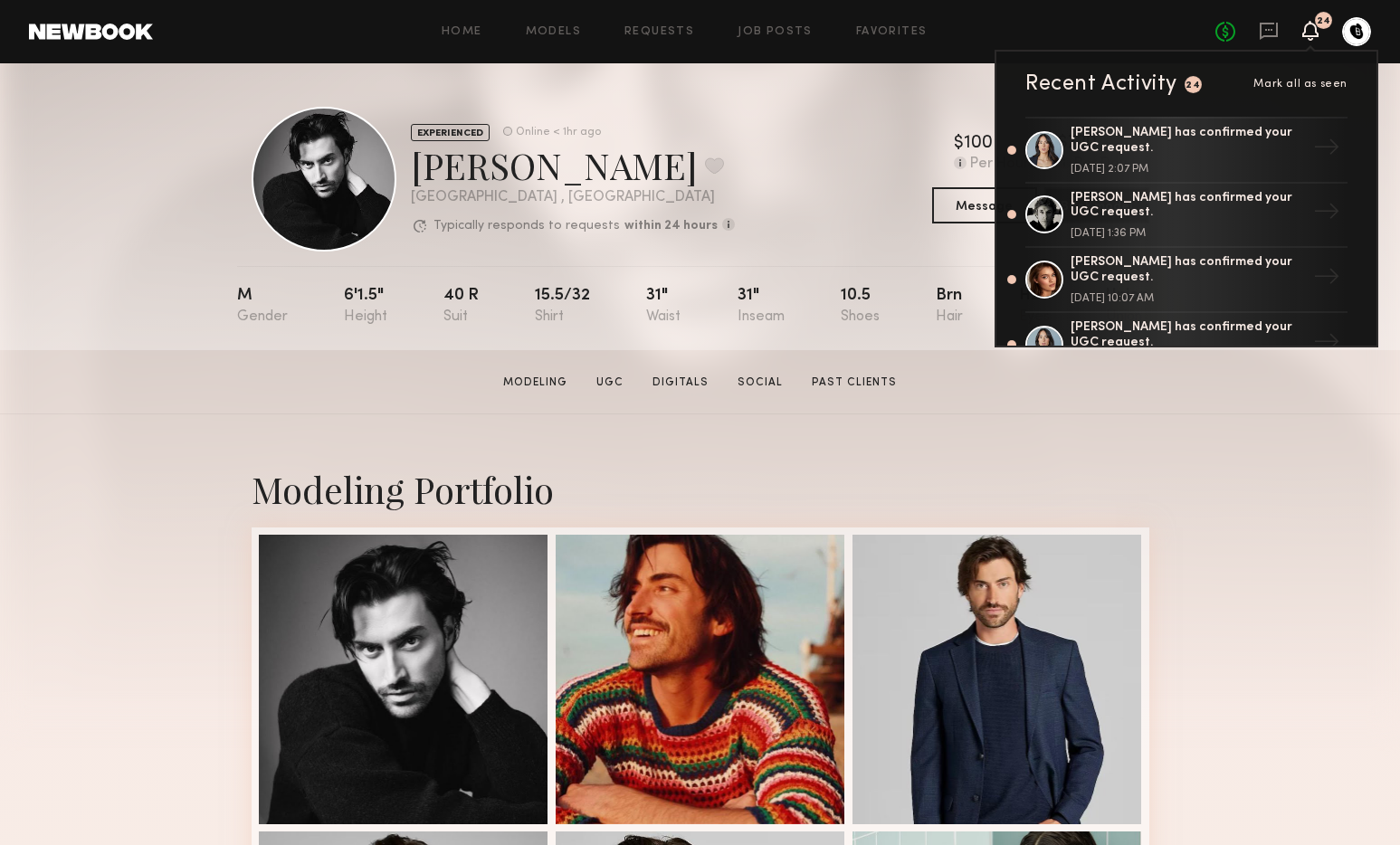
click at [1055, 34] on div "Home Models Requests Job Posts Favorites Sign Out" at bounding box center [685, 32] width 1062 height 12
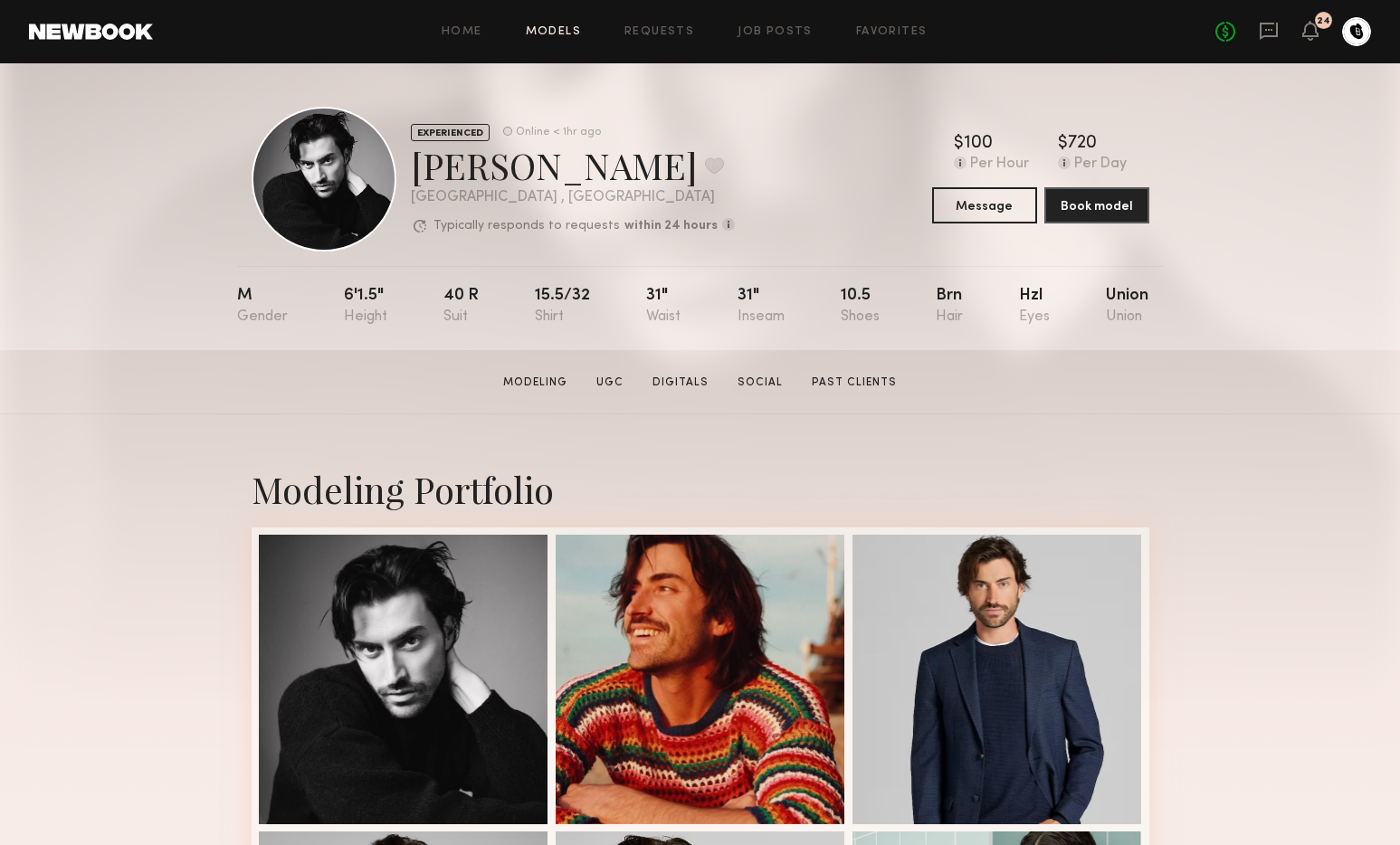
click at [562, 26] on link "Models" at bounding box center [553, 32] width 55 height 12
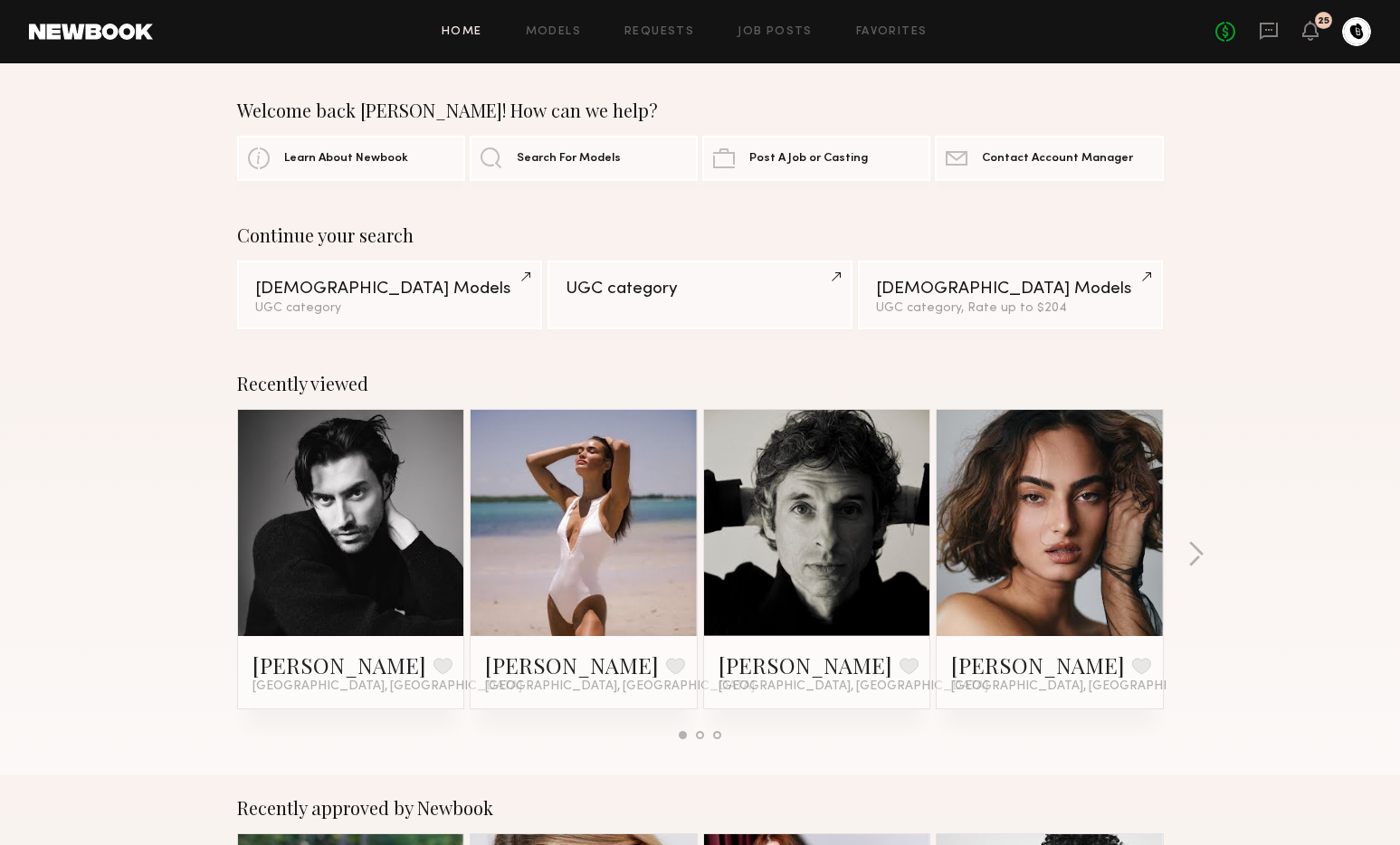
click at [1264, 41] on link at bounding box center [1268, 32] width 20 height 22
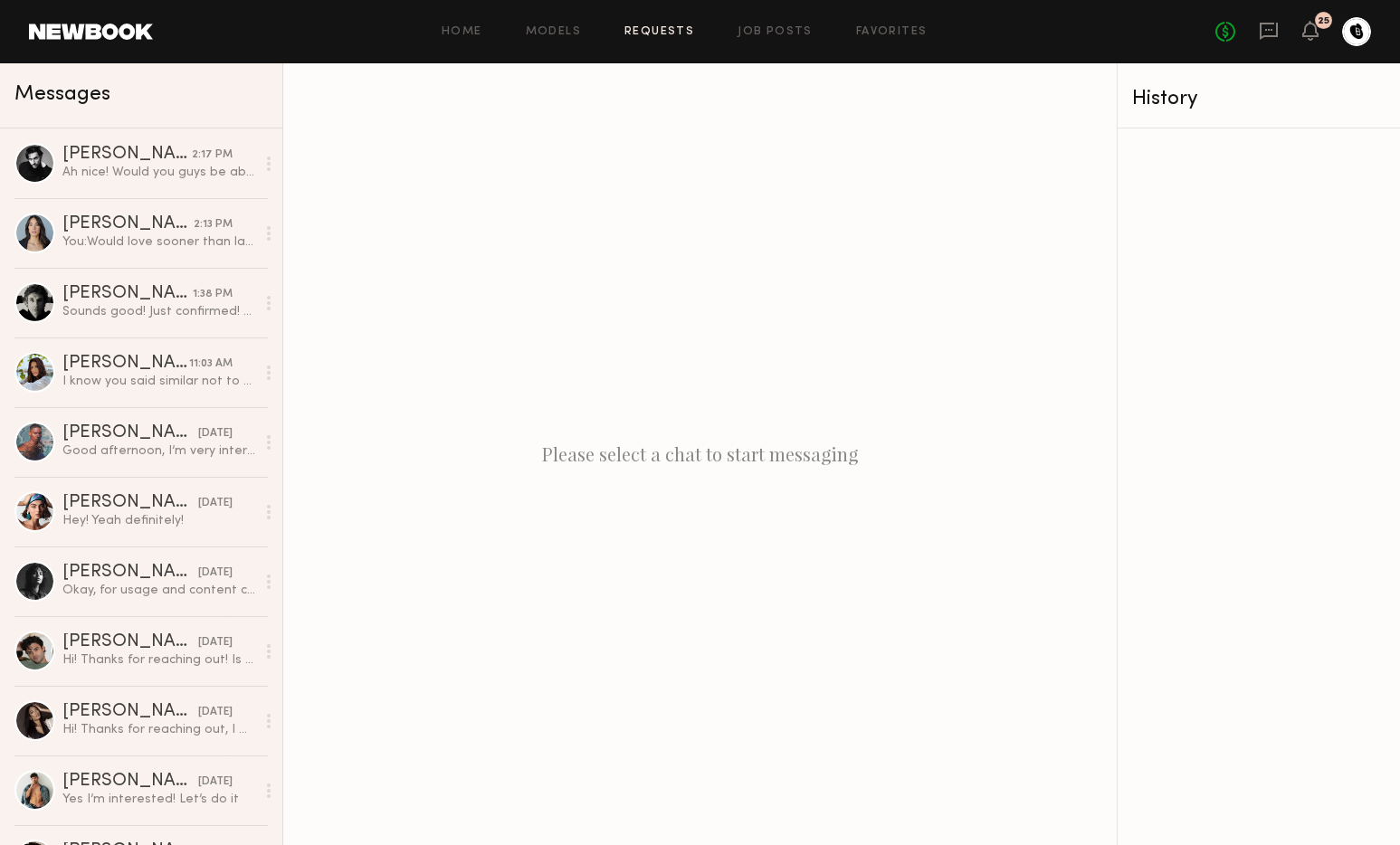
click at [642, 34] on link "Requests" at bounding box center [659, 32] width 70 height 12
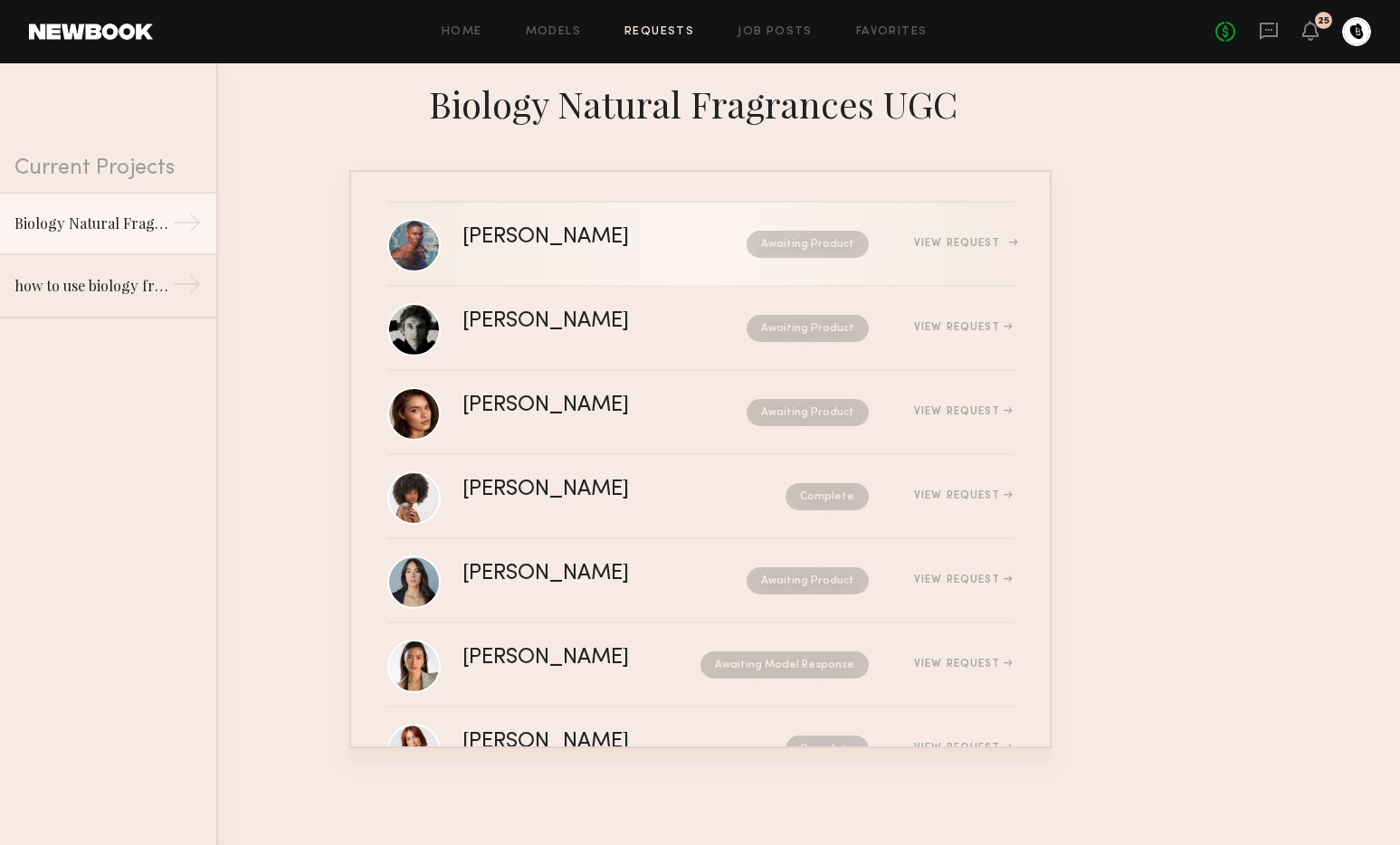
click at [590, 224] on link "Kyle G. Awaiting Product View Request" at bounding box center [700, 245] width 627 height 84
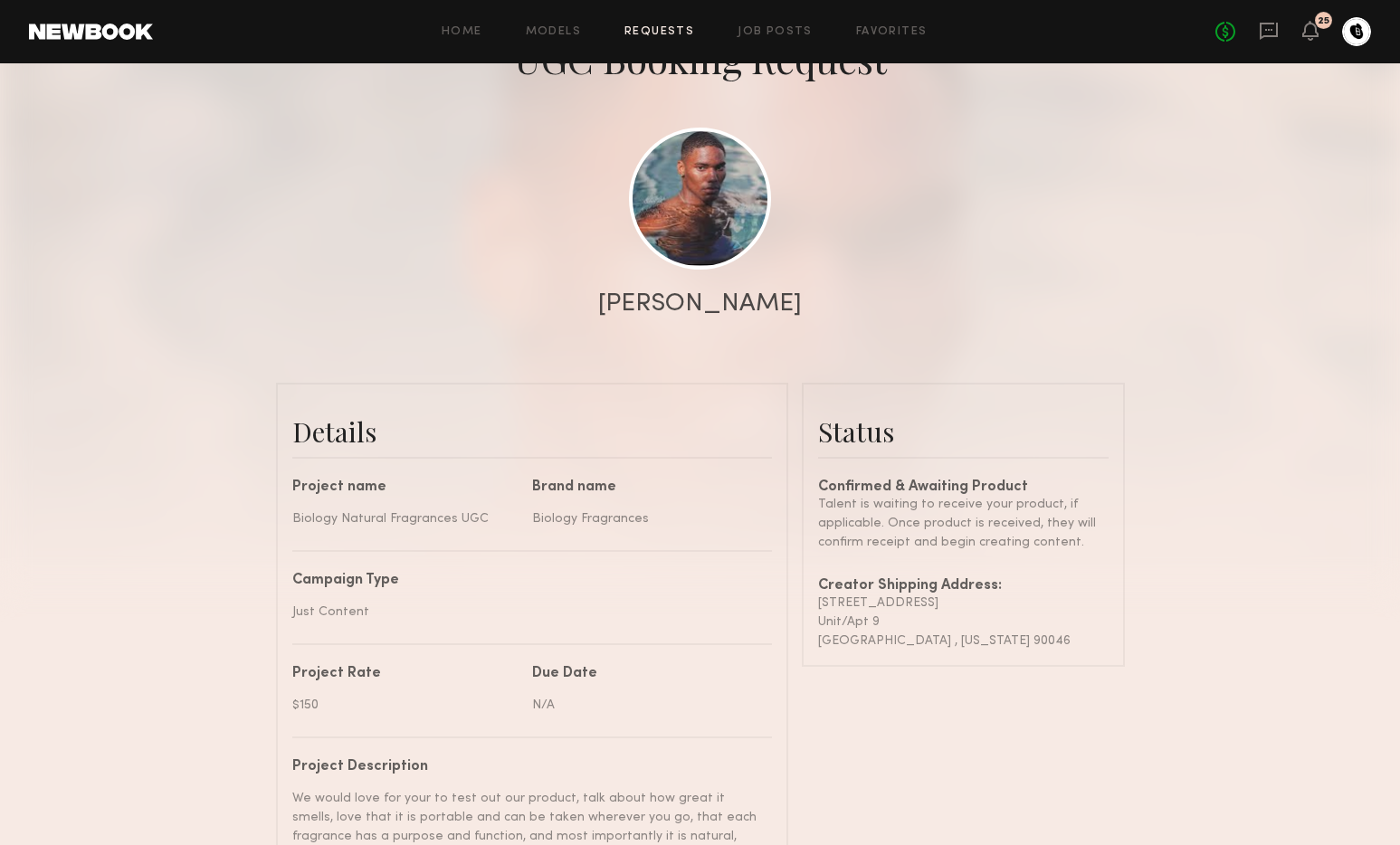
scroll to position [285, 0]
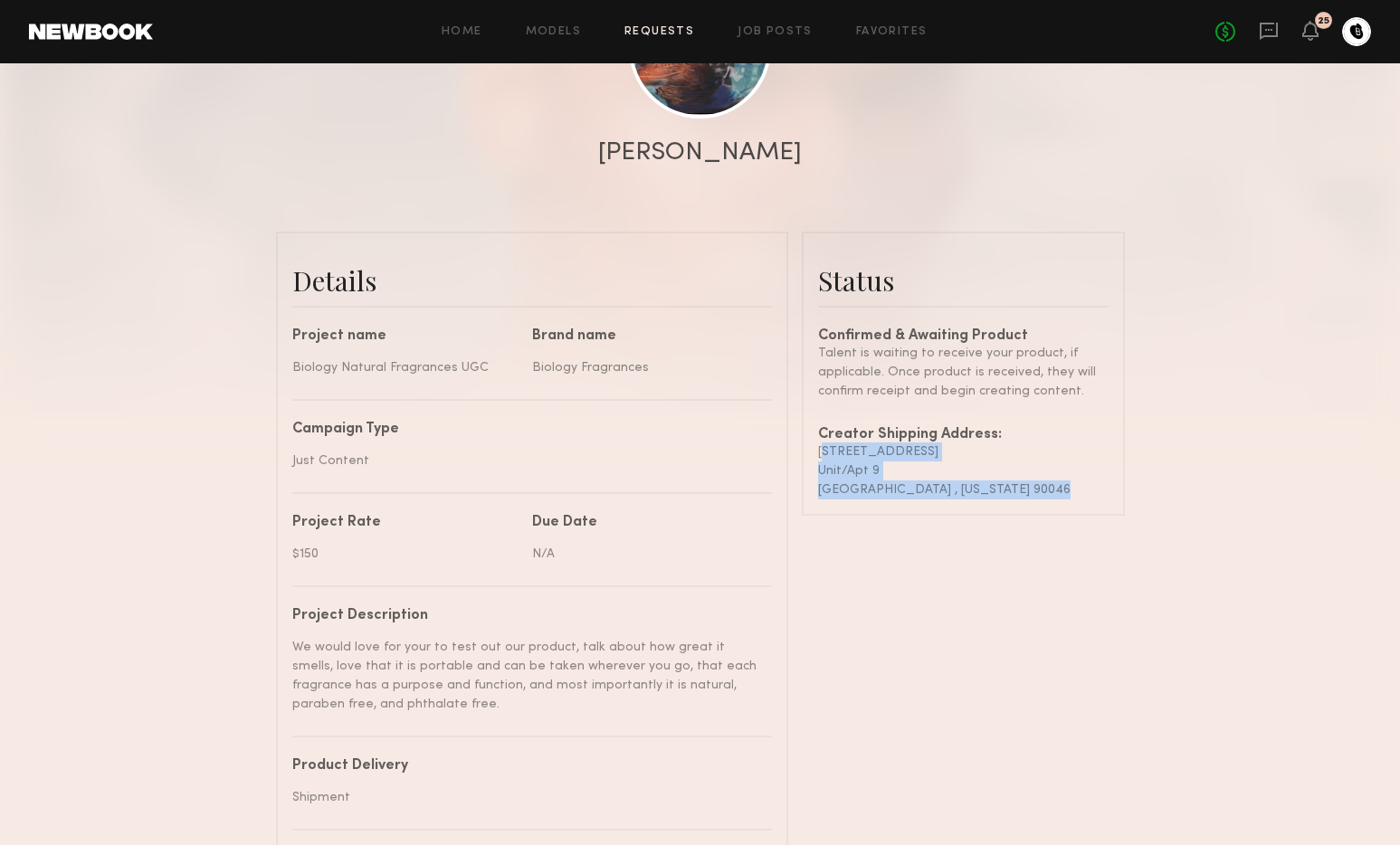
drag, startPoint x: 818, startPoint y: 450, endPoint x: 1089, endPoint y: 502, distance: 275.9
click at [1089, 502] on common-border "Status Confirmed & Awaiting Product Talent is waiting to receive your product, …" at bounding box center [962, 374] width 323 height 284
copy div "1026 n crescent blvd Unit/Apt 9 Los Angeles , California 90046"
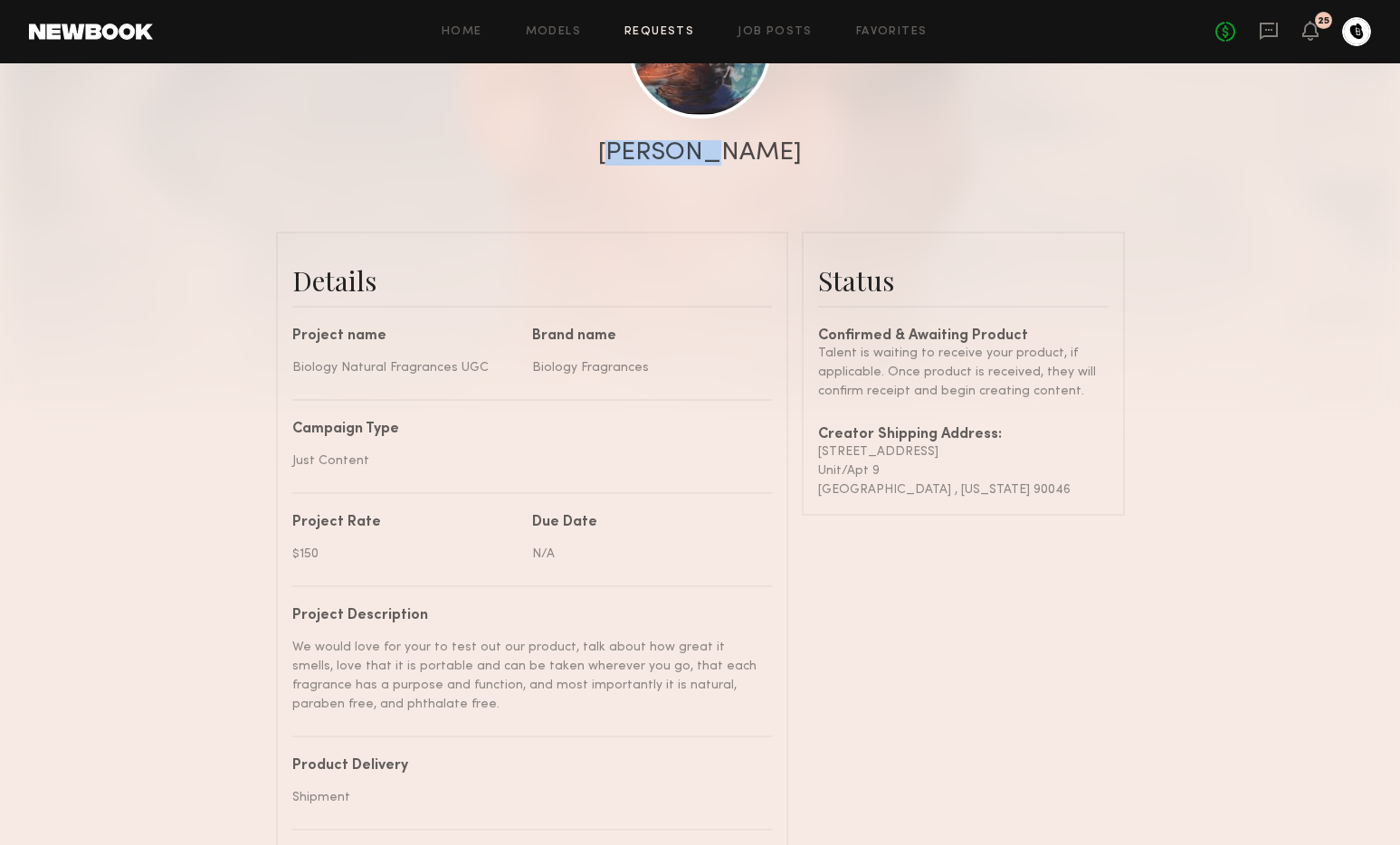
drag, startPoint x: 690, startPoint y: 150, endPoint x: 799, endPoint y: 130, distance: 110.8
click at [772, 150] on div "Kyle G." at bounding box center [700, 152] width 1400 height 25
copy div "Kyle G."
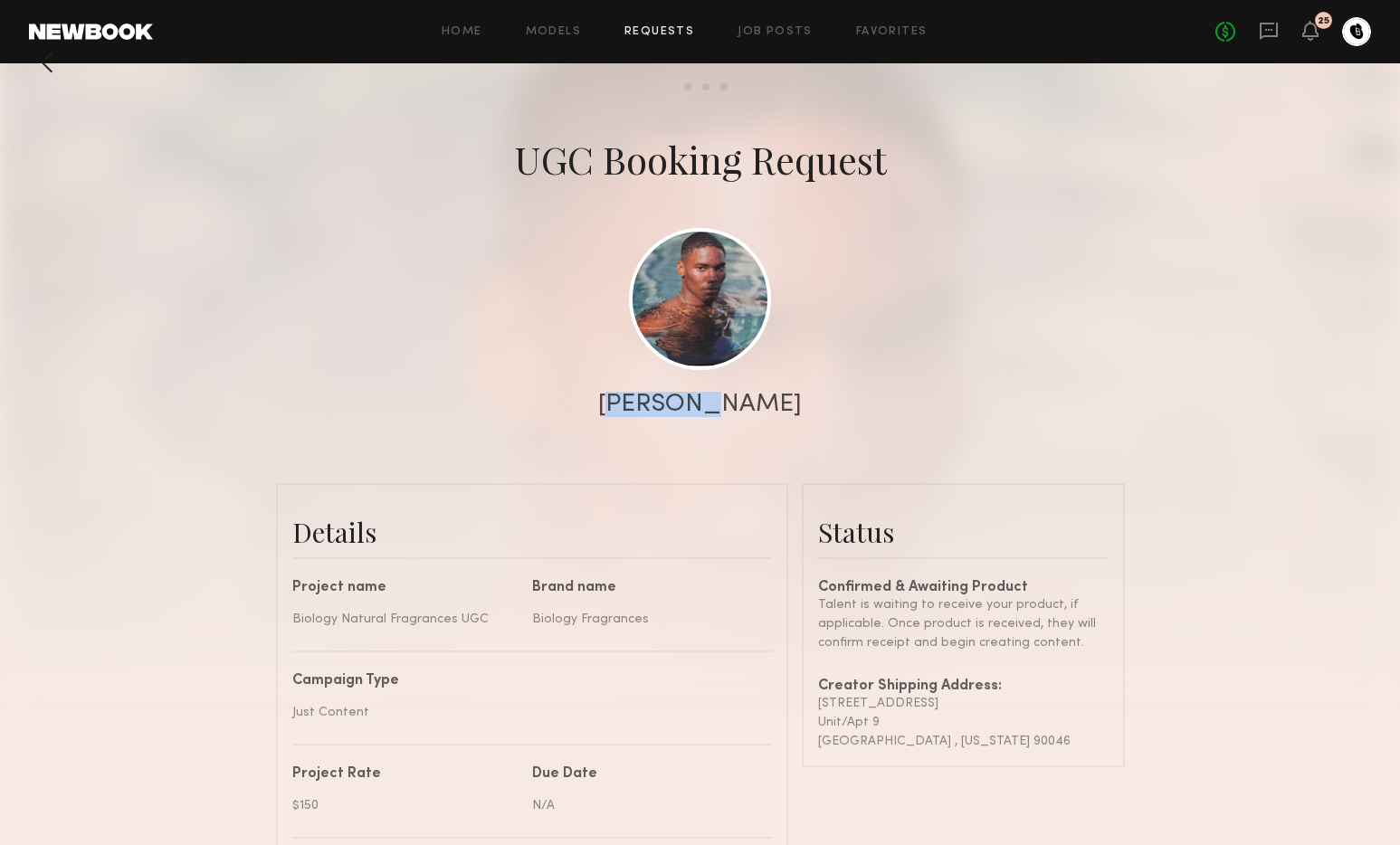
scroll to position [0, 0]
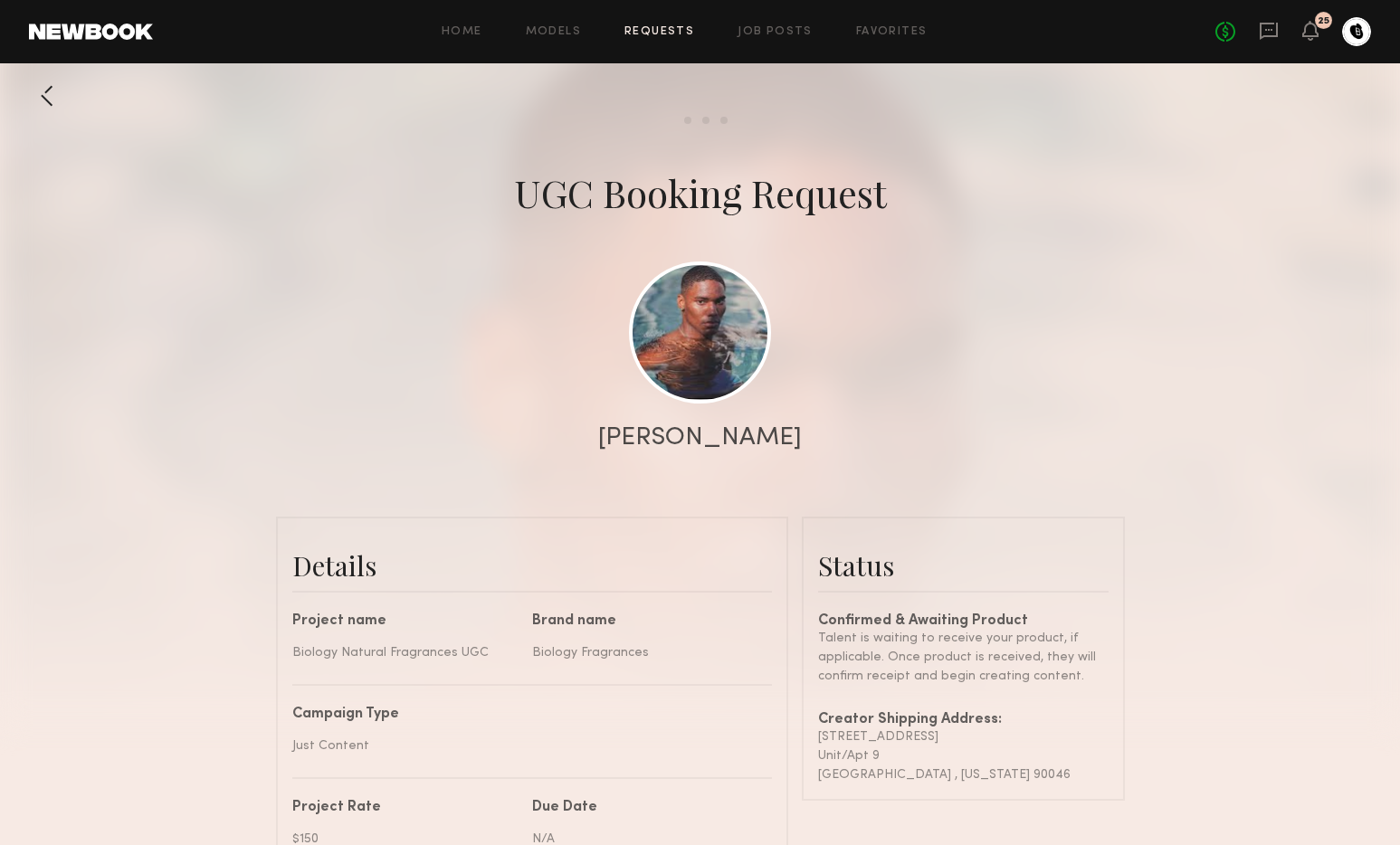
click at [455, 37] on div "Home Models Requests Job Posts Favorites Sign Out No fees up to $5,000 25" at bounding box center [762, 31] width 1218 height 29
click at [461, 31] on link "Home" at bounding box center [462, 32] width 41 height 12
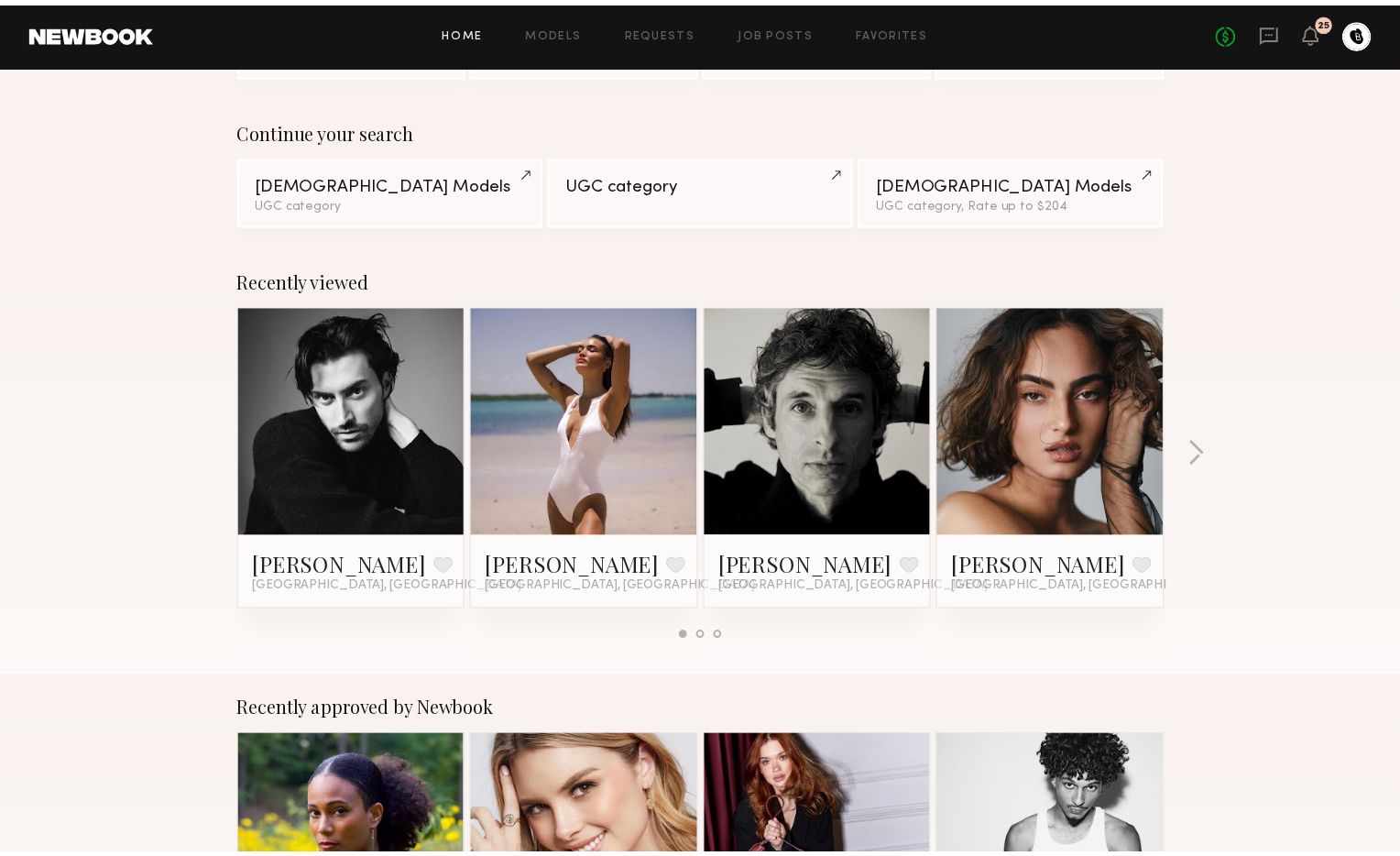
scroll to position [114, 0]
